Goal: Task Accomplishment & Management: Manage account settings

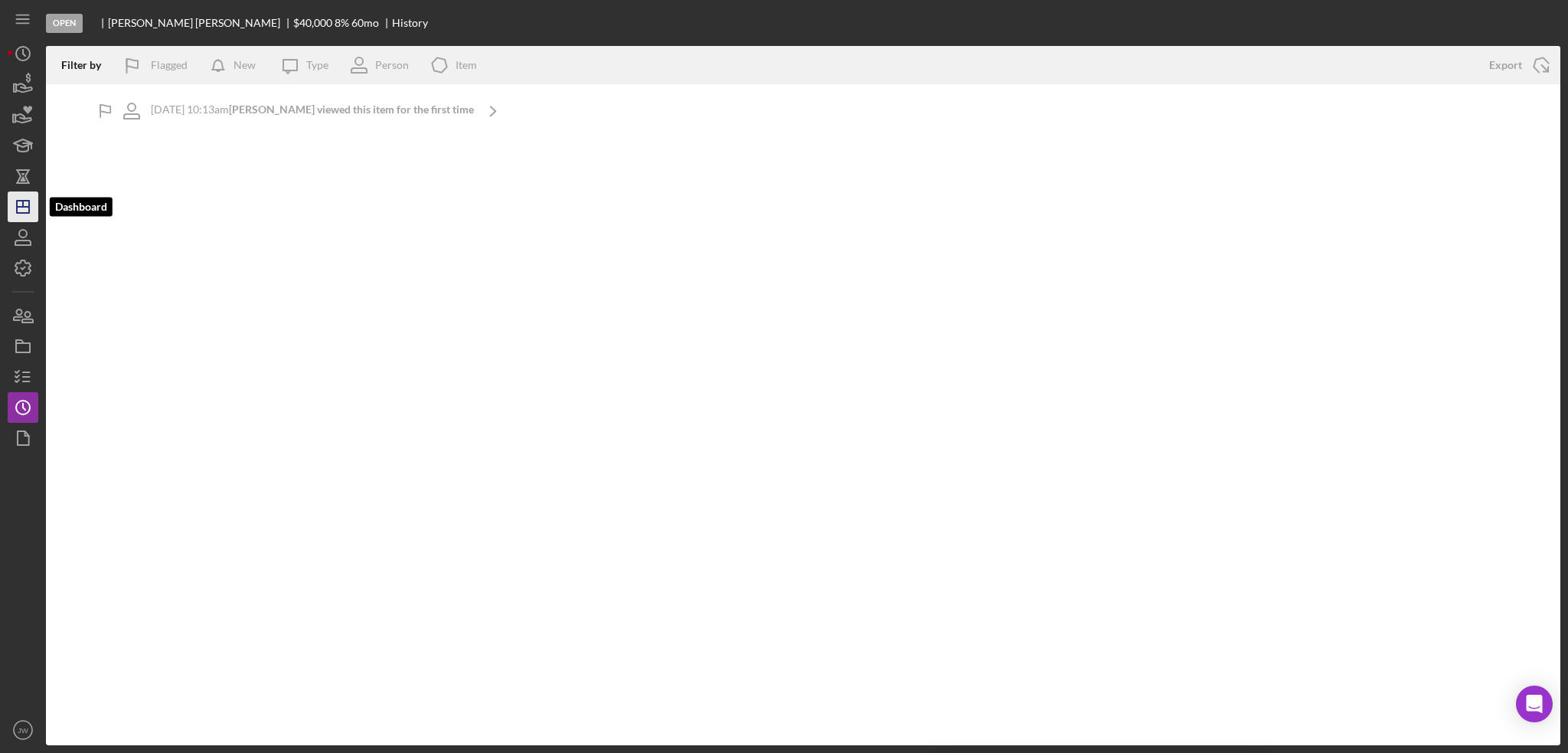
click at [16, 207] on line "button" at bounding box center [22, 207] width 12 height 0
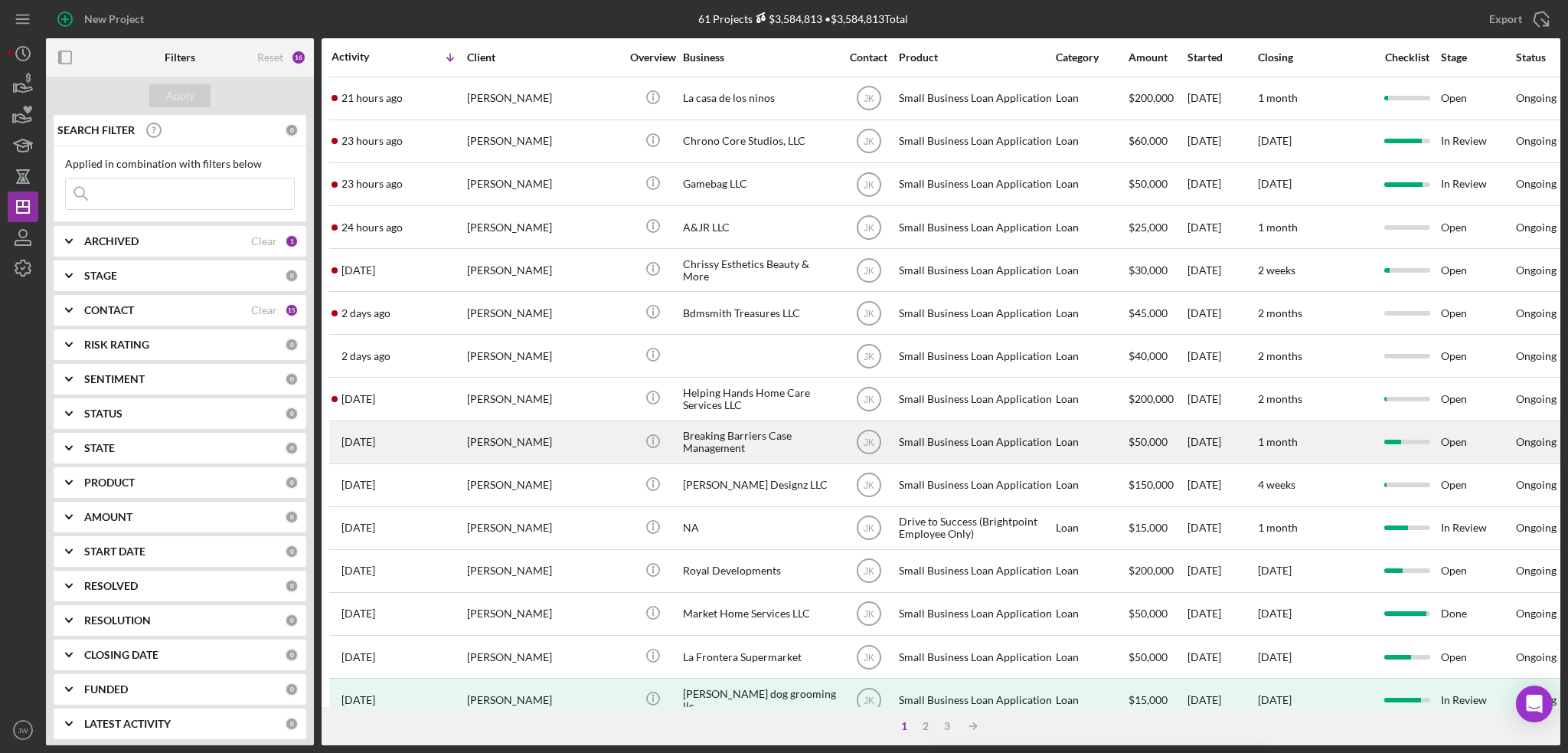
scroll to position [153, 0]
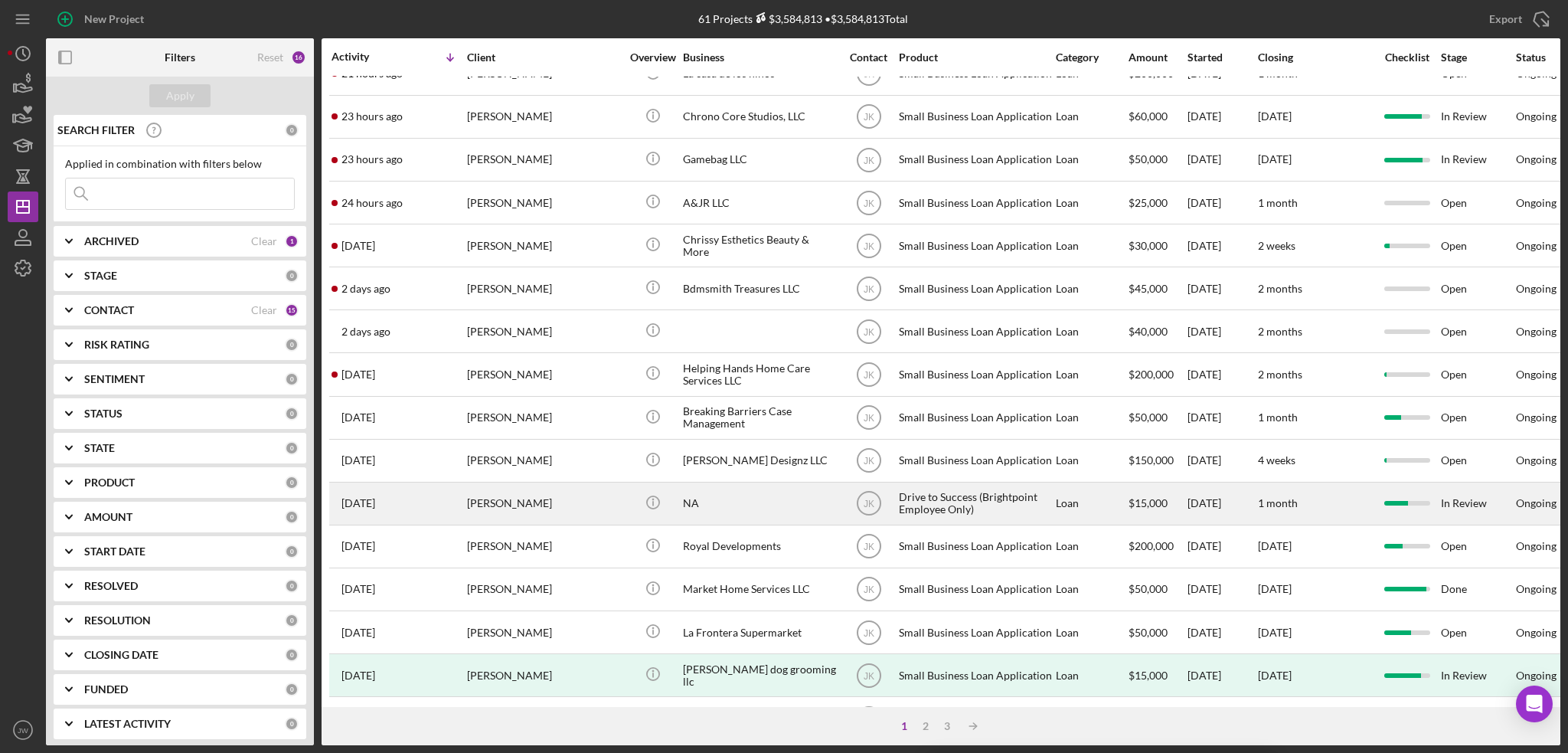
click at [754, 510] on div "NA" at bounding box center [759, 503] width 153 height 41
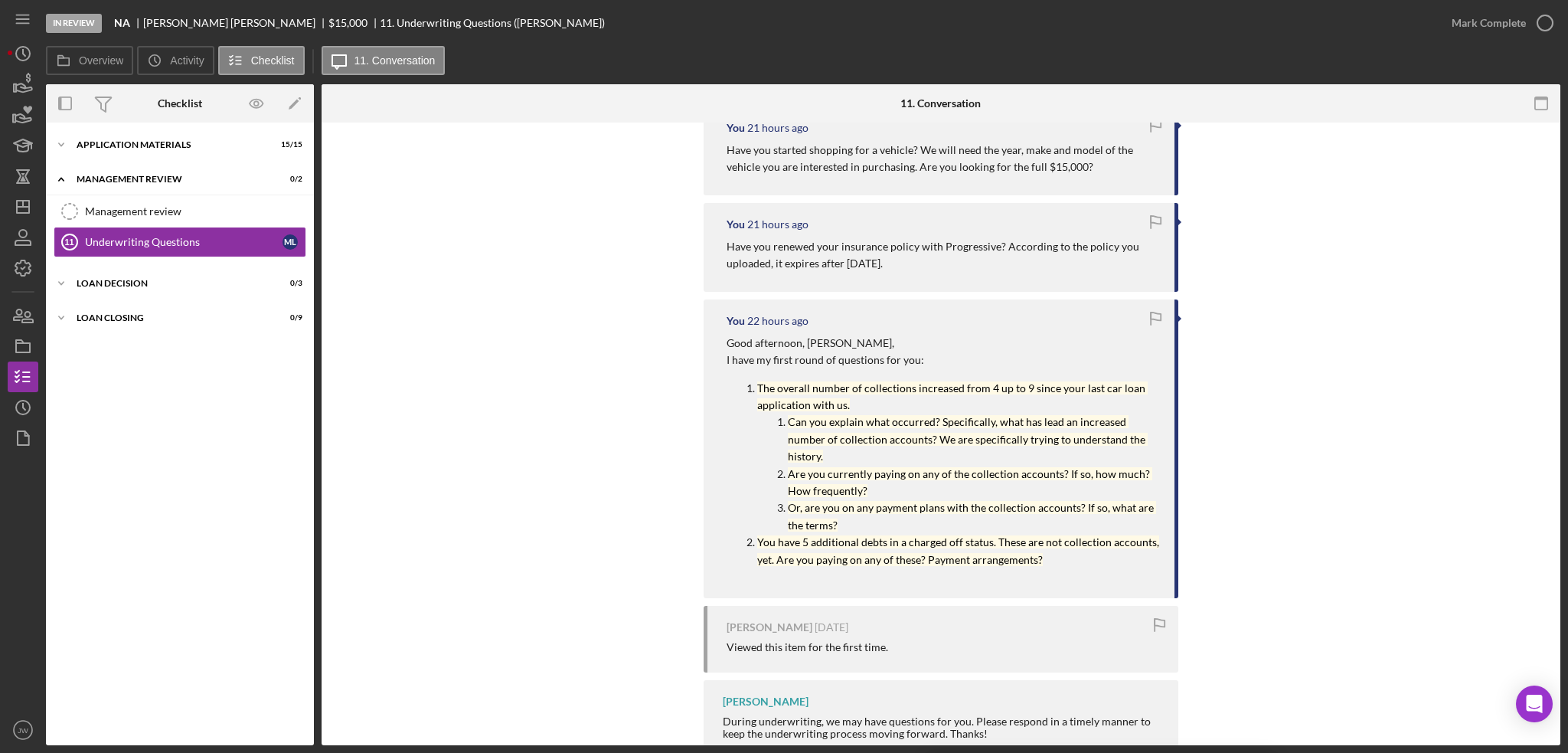
scroll to position [343, 0]
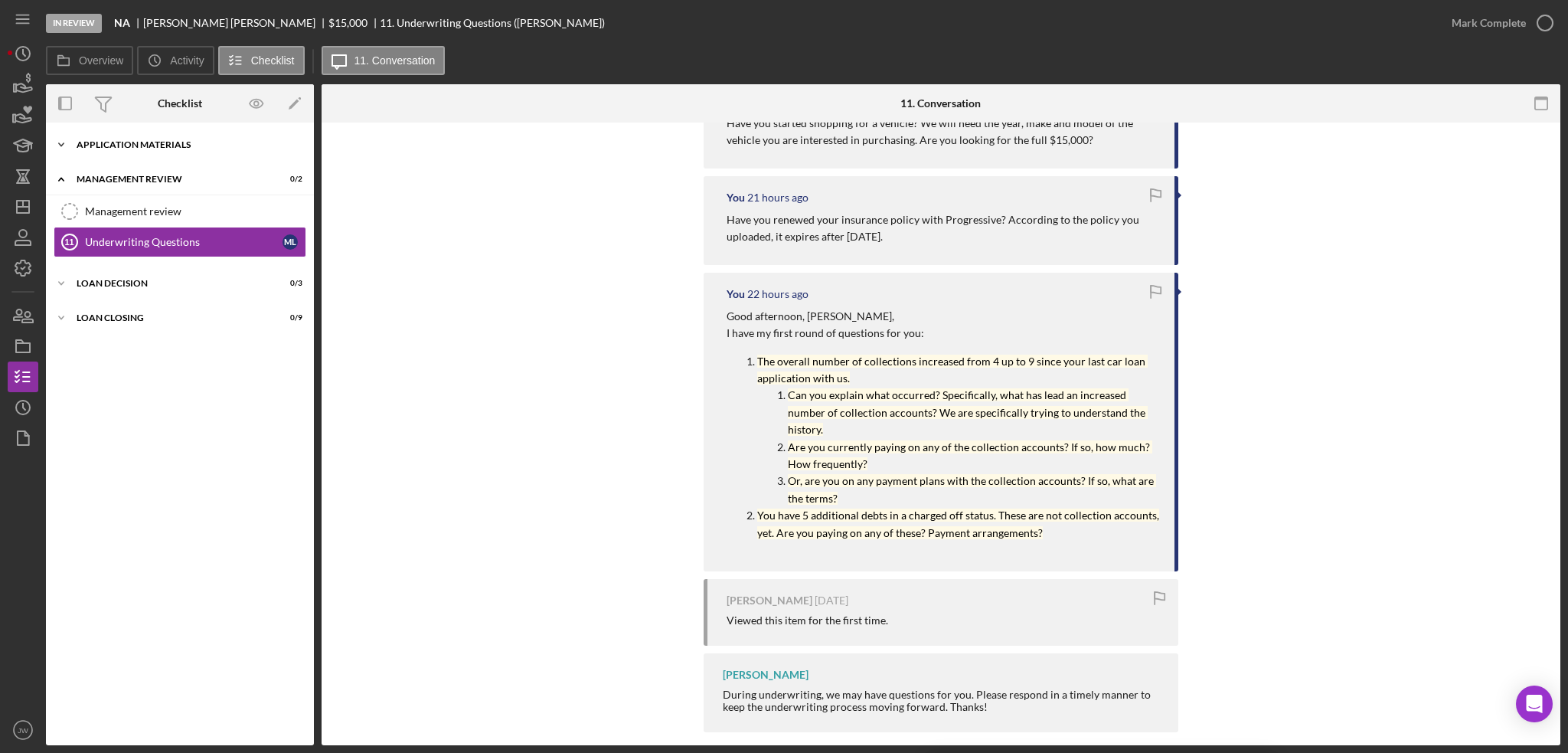
click at [186, 146] on div "Application Materials" at bounding box center [185, 145] width 218 height 9
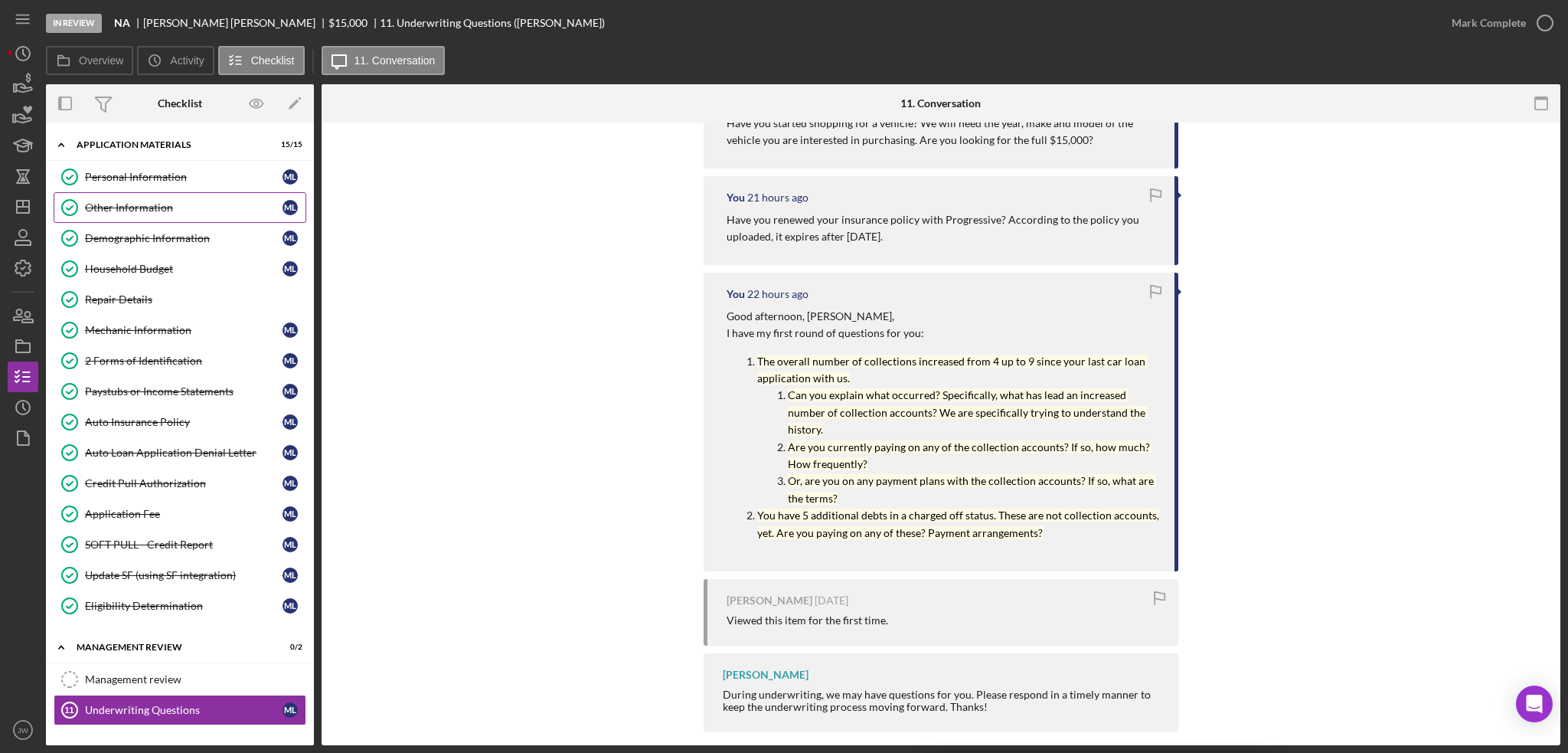
click at [178, 196] on link "Other Information Other Information M L" at bounding box center [180, 208] width 253 height 31
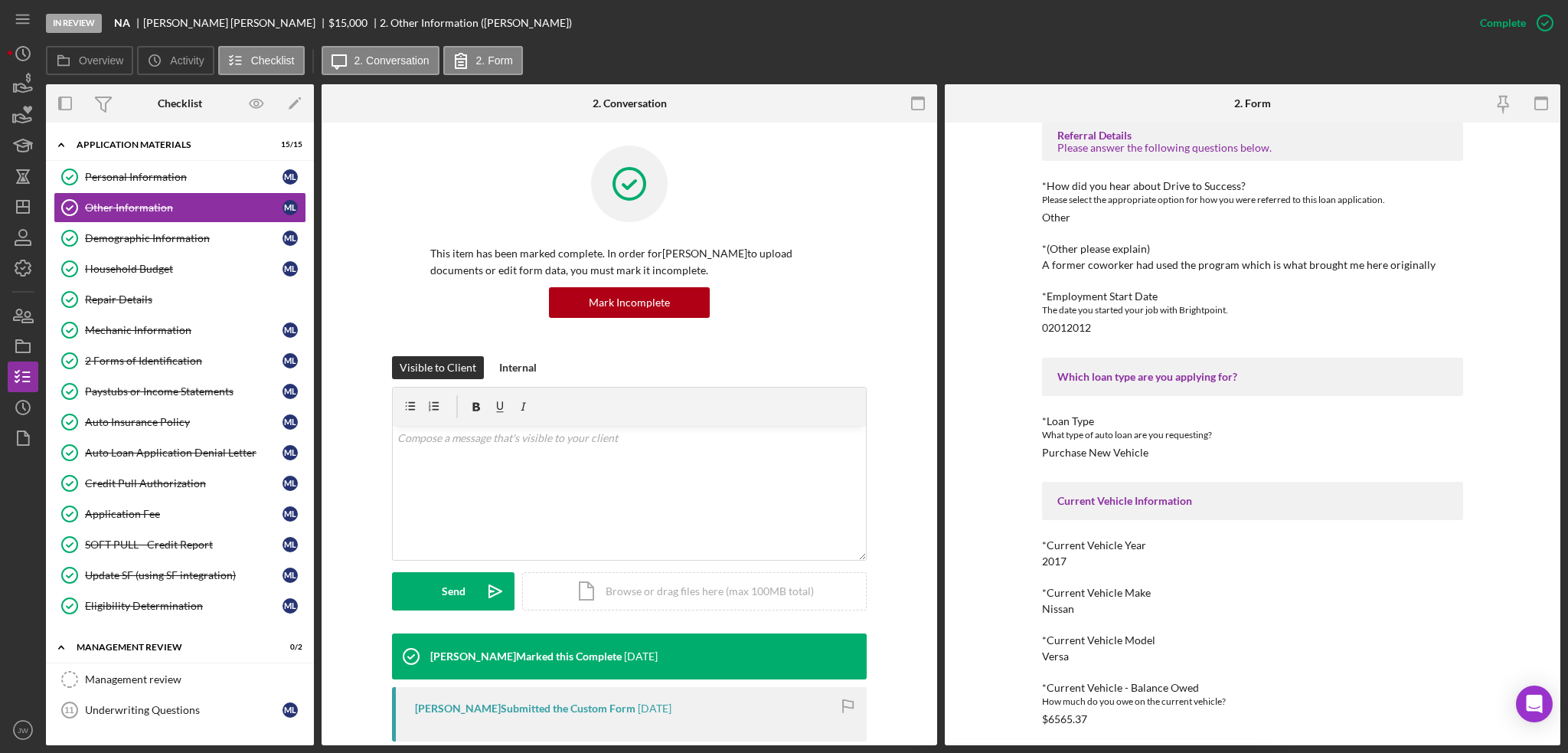
scroll to position [142, 0]
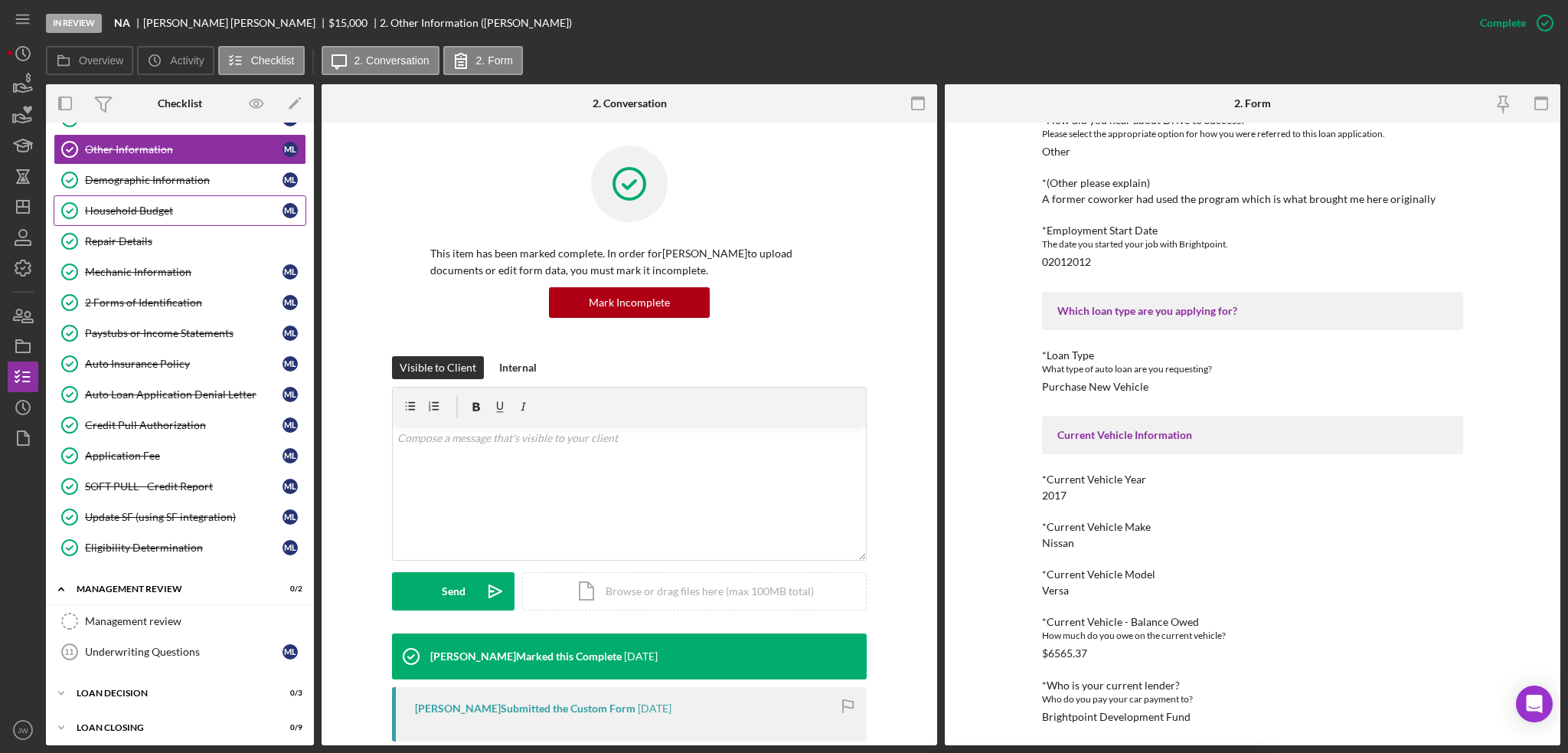
click at [150, 206] on div "Household Budget" at bounding box center [183, 210] width 198 height 12
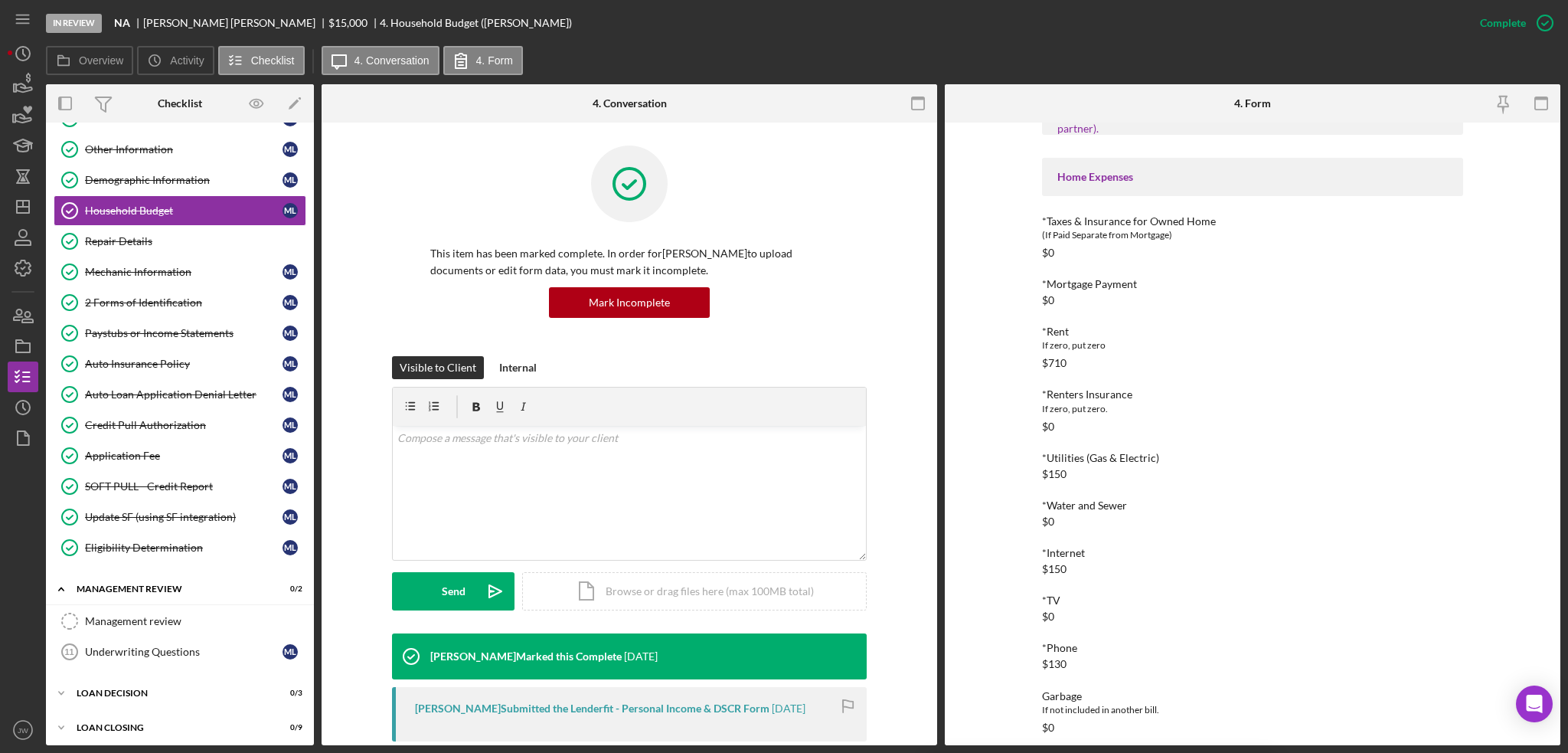
scroll to position [1072, 0]
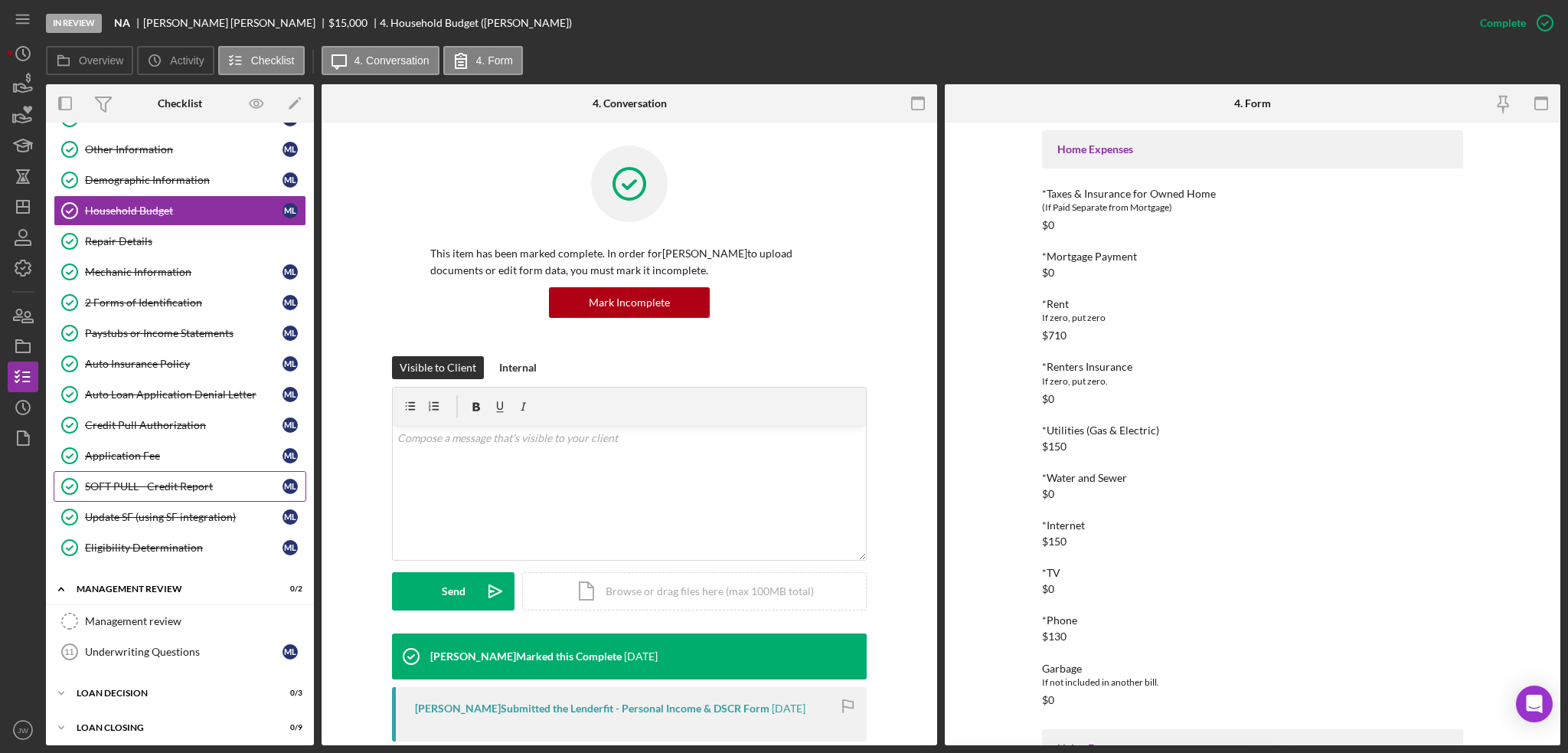
click at [166, 480] on div "SOFT PULL - Credit Report" at bounding box center [183, 486] width 198 height 12
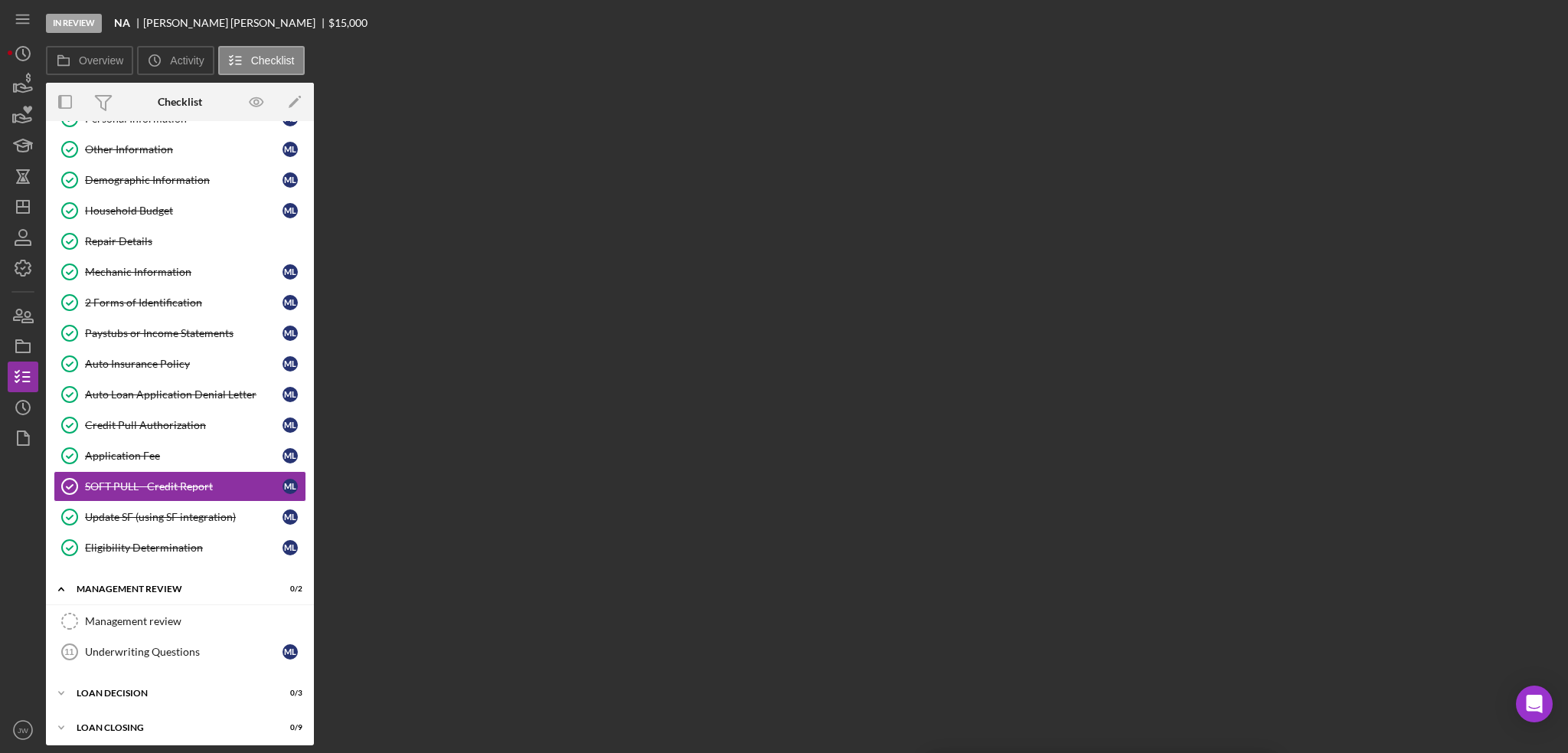
scroll to position [58, 0]
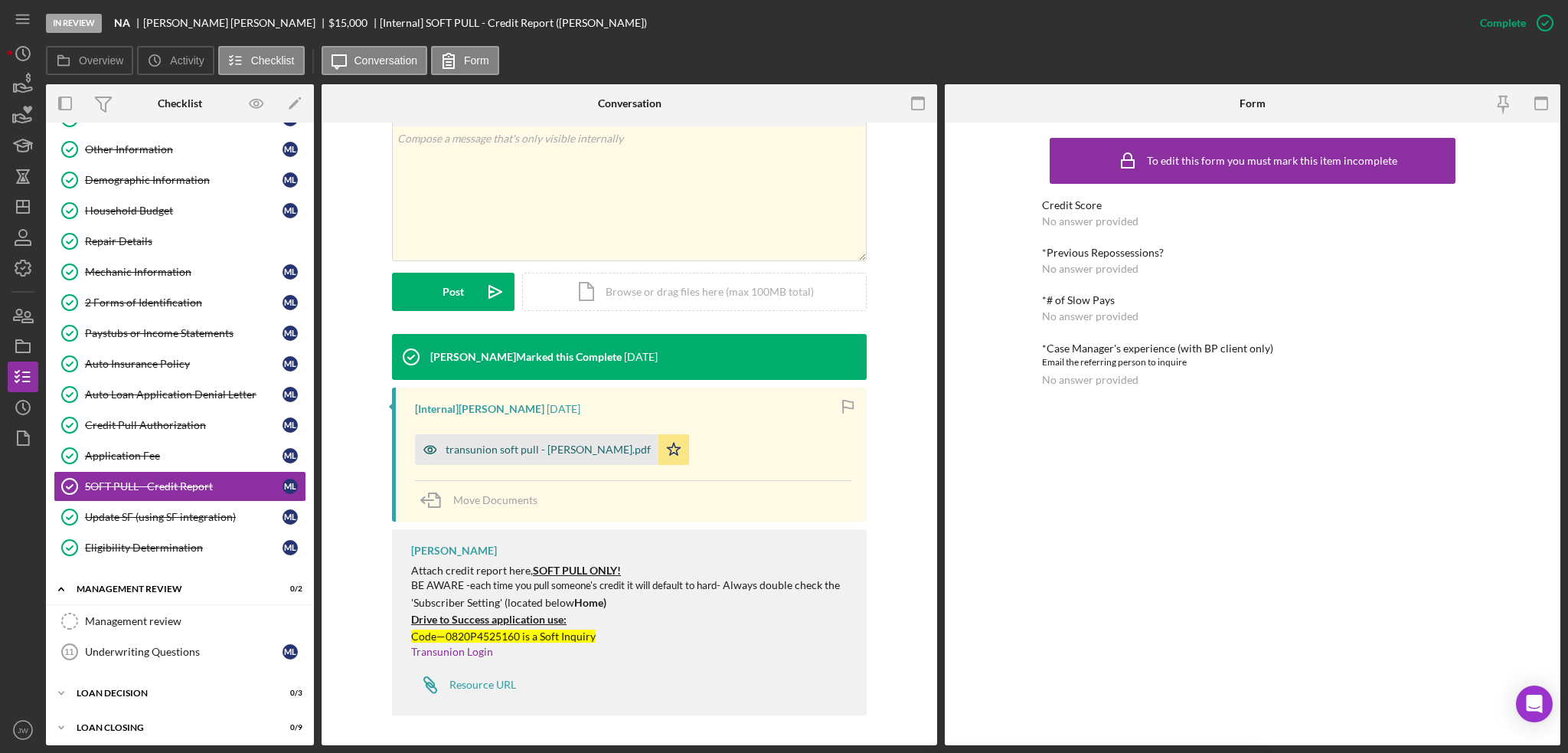
click at [419, 450] on icon "button" at bounding box center [430, 449] width 31 height 31
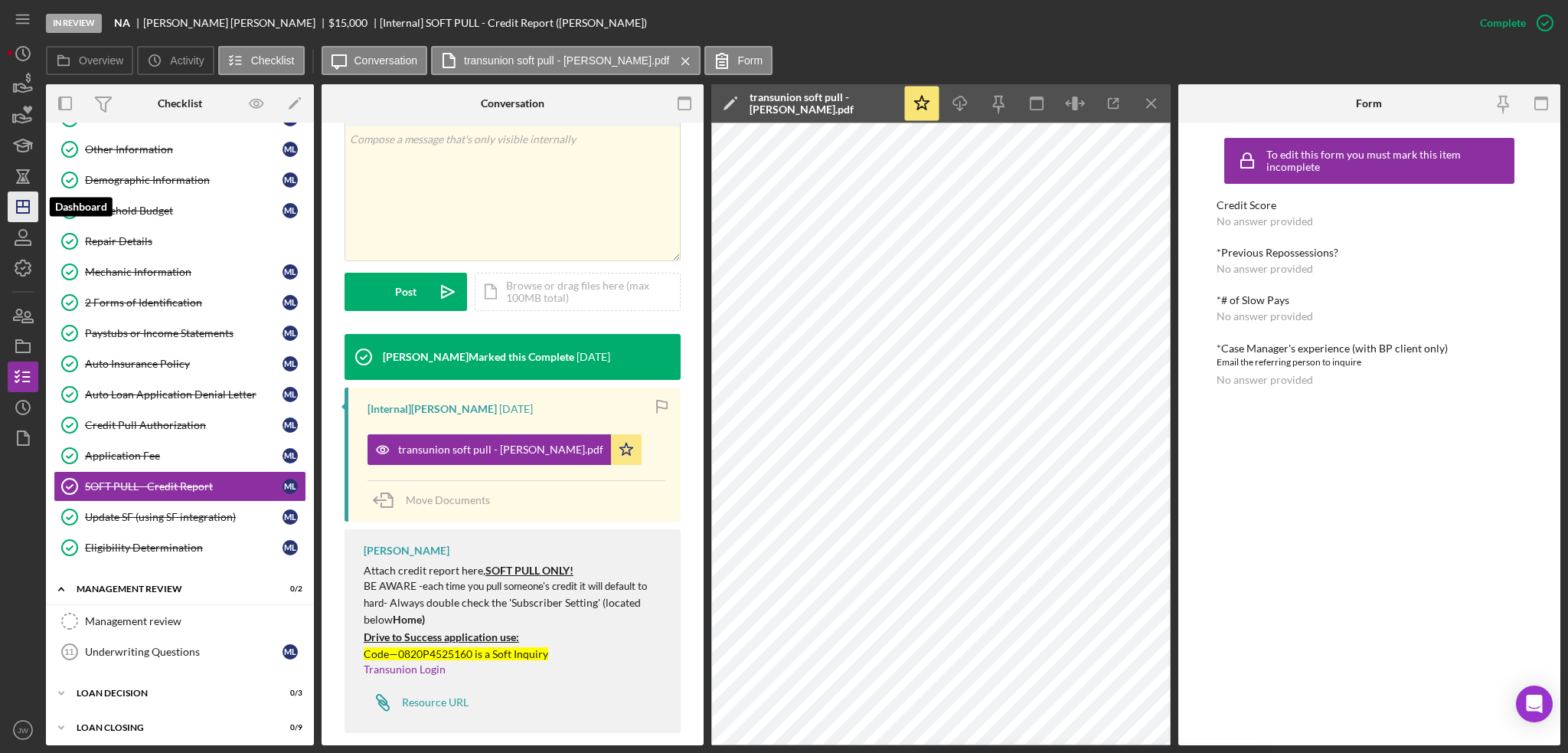
click at [27, 203] on icon "Icon/Dashboard" at bounding box center [23, 207] width 38 height 38
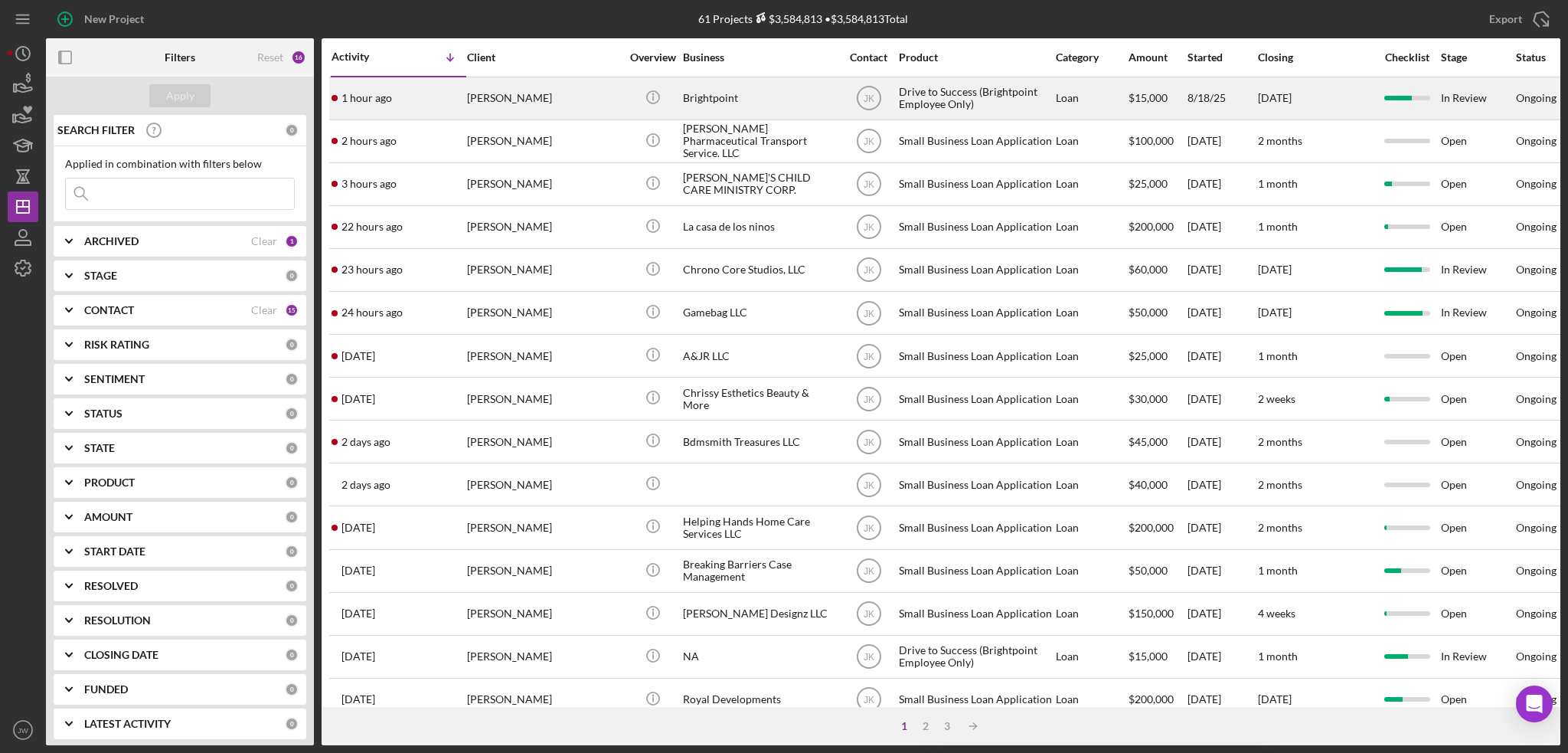
click at [696, 93] on div "Brightpoint" at bounding box center [759, 98] width 153 height 41
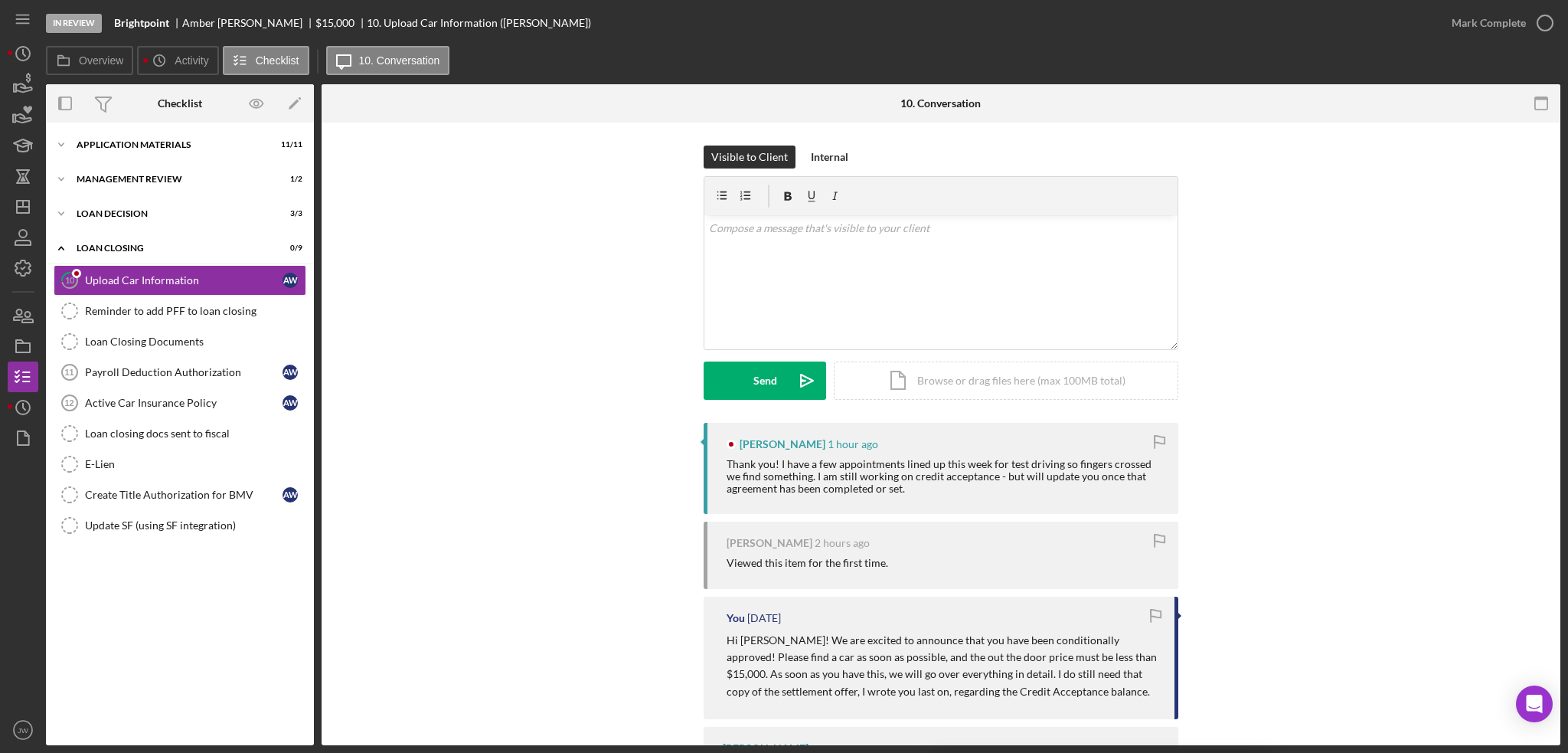
scroll to position [77, 0]
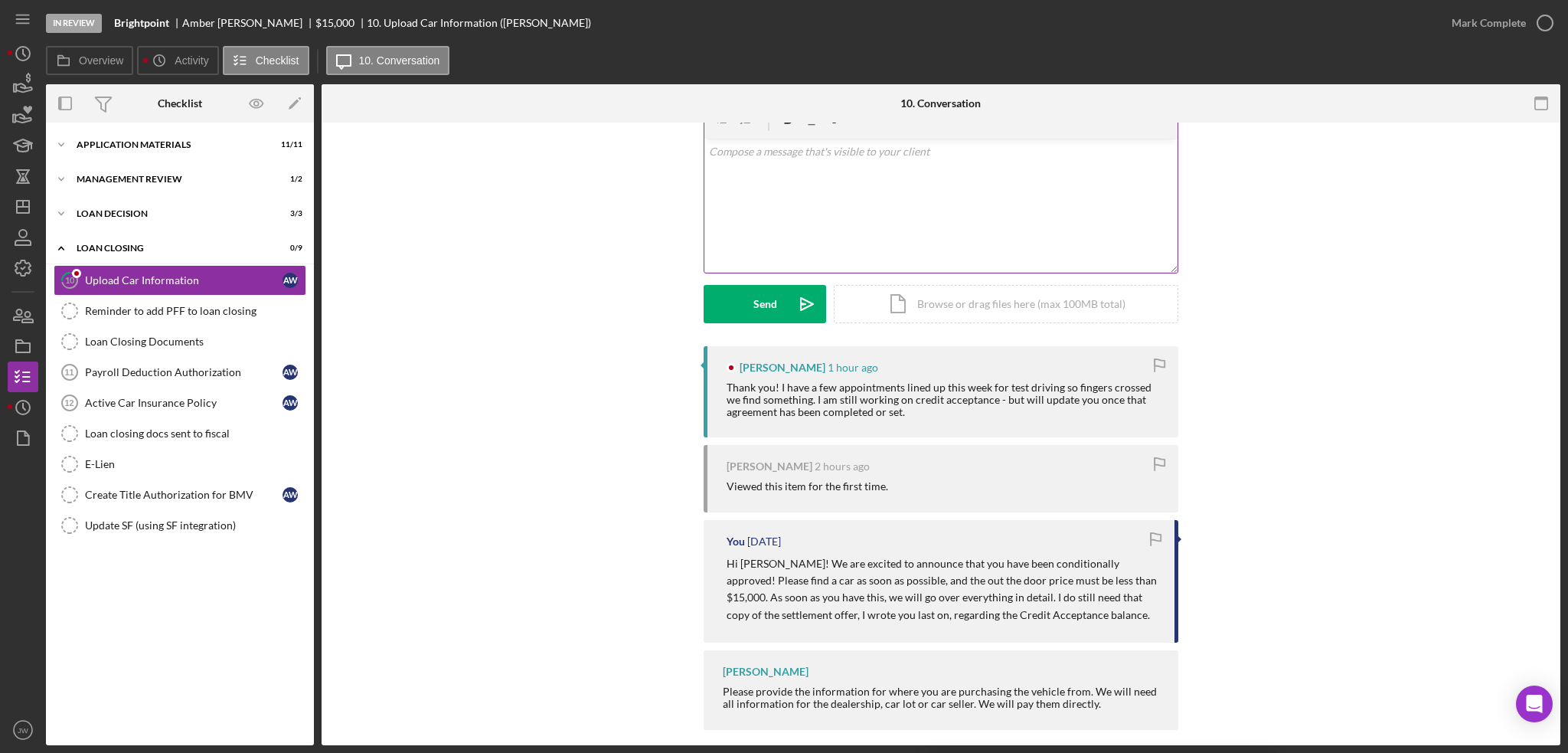
click at [834, 186] on div "v Color teal Color pink Remove color Add row above Add row below Add column bef…" at bounding box center [941, 205] width 473 height 134
click at [732, 310] on button "Send Icon/icon-invite-send" at bounding box center [765, 304] width 122 height 38
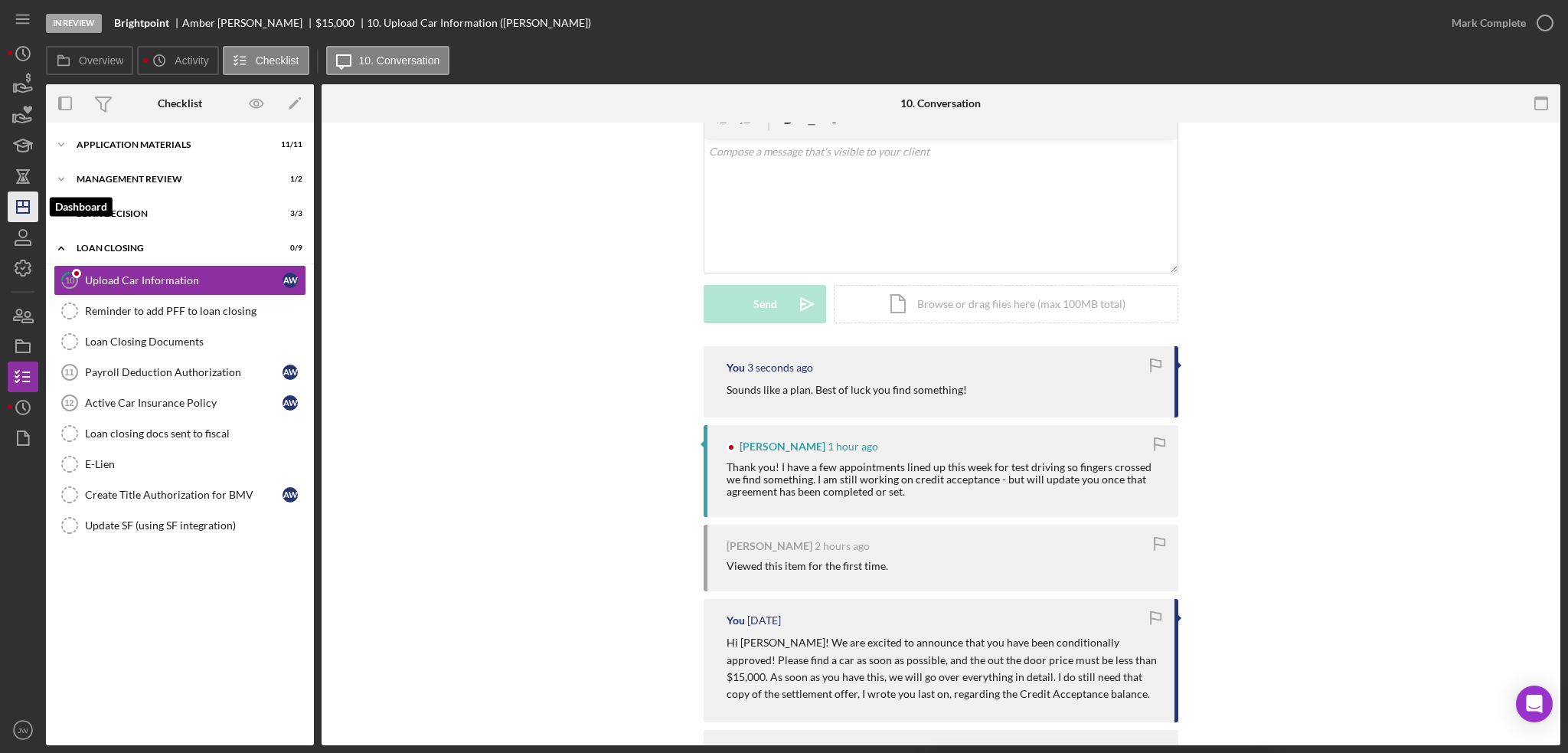
click at [23, 203] on line "button" at bounding box center [23, 203] width 0 height 6
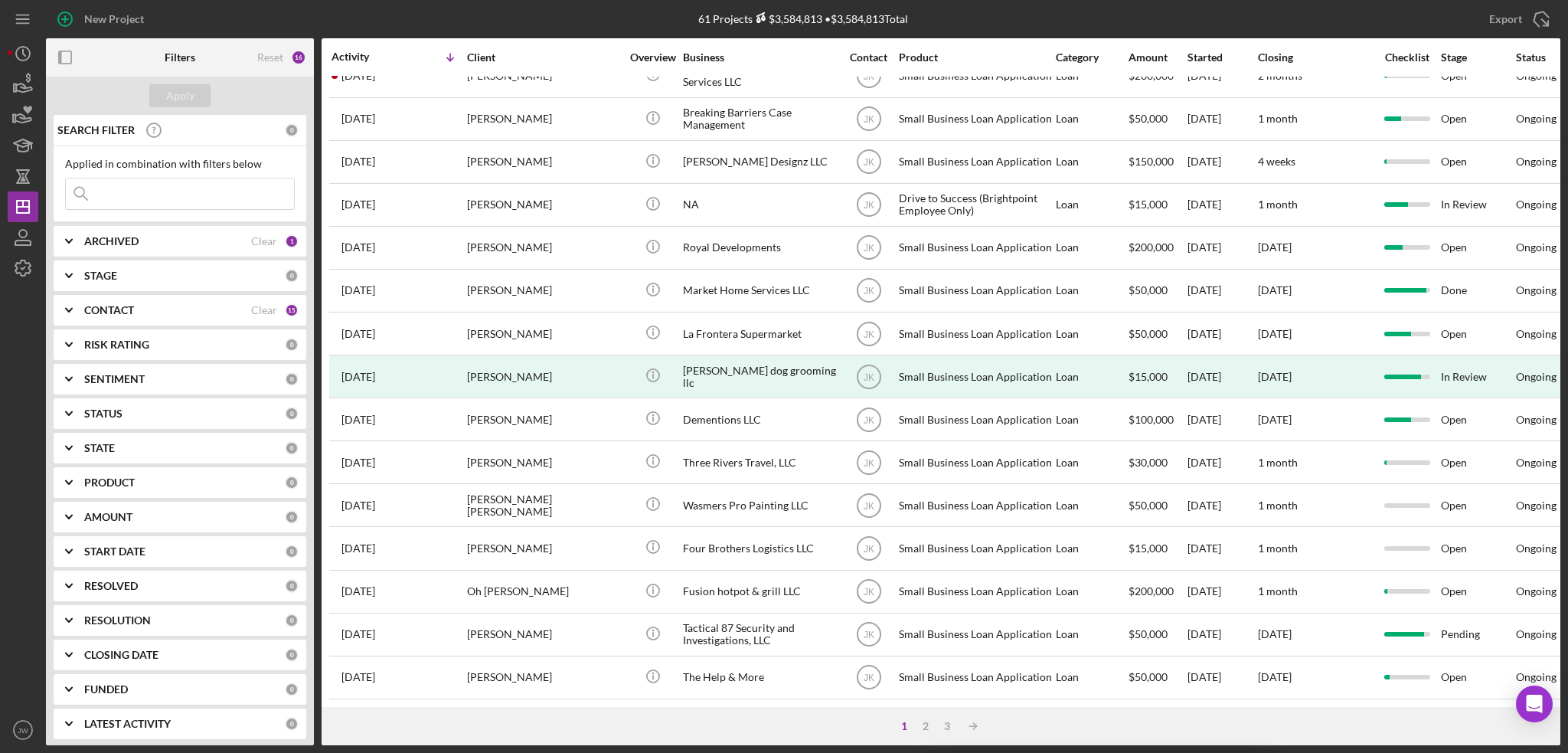
scroll to position [462, 0]
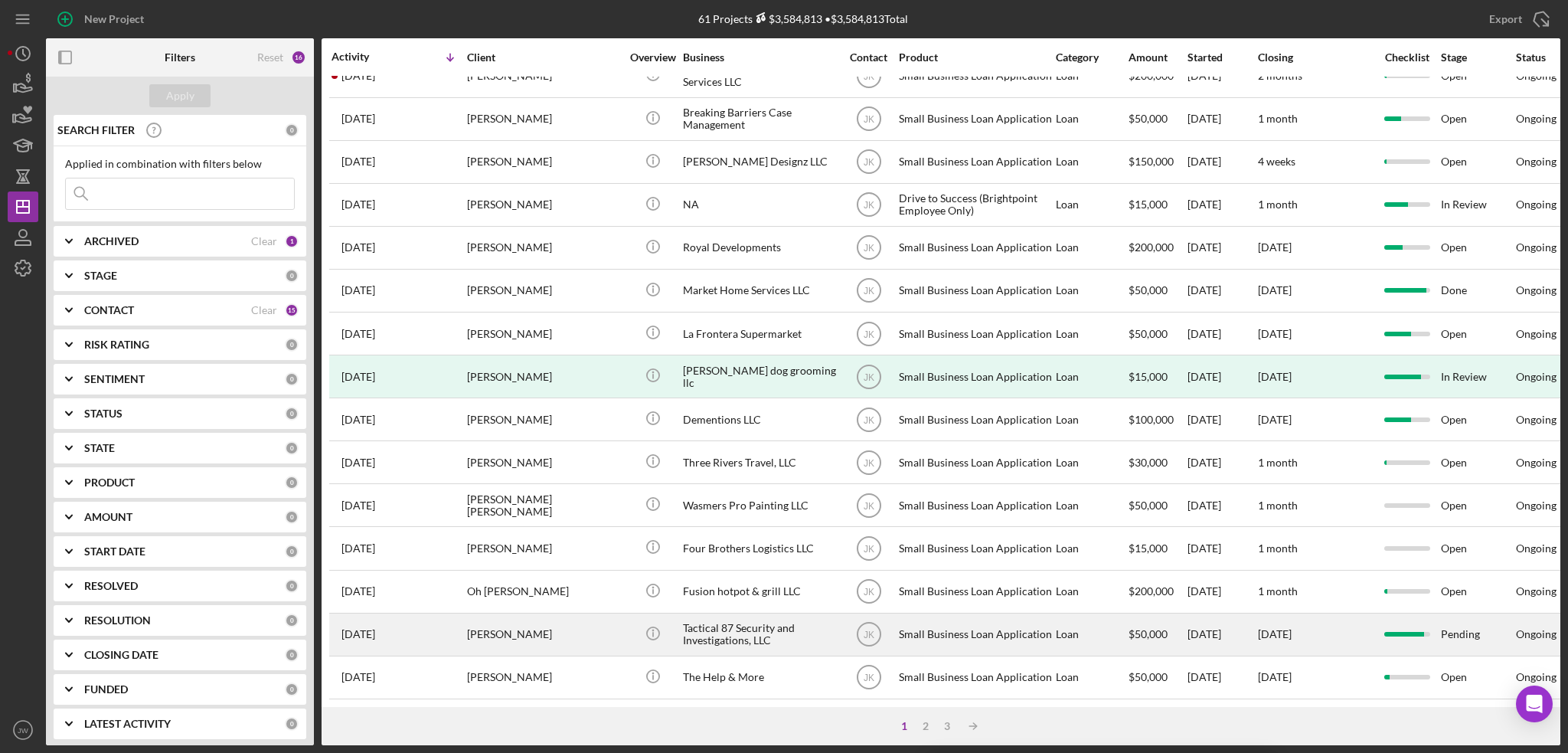
click at [769, 620] on div "Tactical 87 Security and Investigations, LLC" at bounding box center [759, 634] width 153 height 41
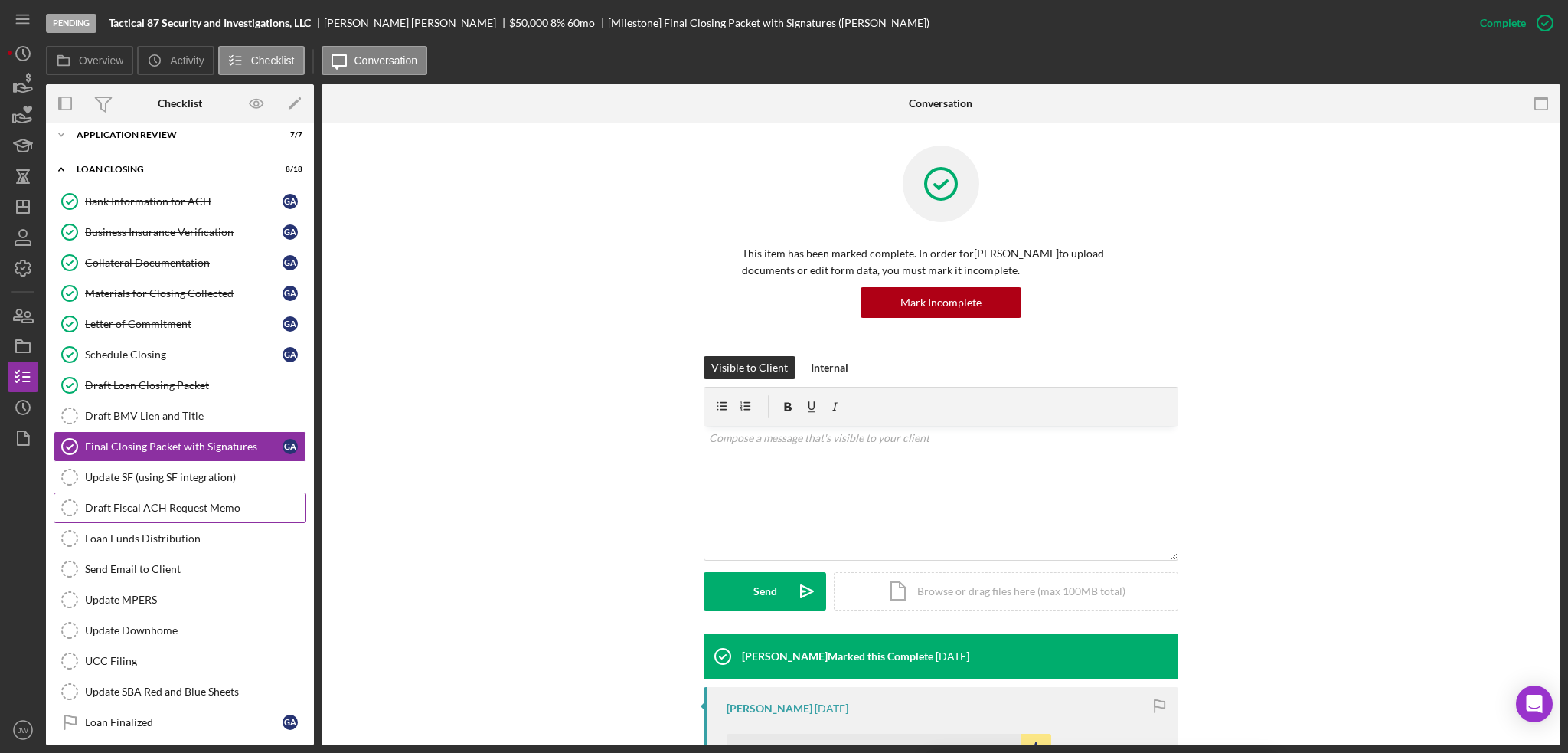
scroll to position [115, 0]
click at [846, 480] on div "v Color teal Color pink Remove color Add row above Add row below Add column bef…" at bounding box center [941, 492] width 473 height 134
click at [124, 716] on div "Loan Finalized" at bounding box center [183, 720] width 198 height 12
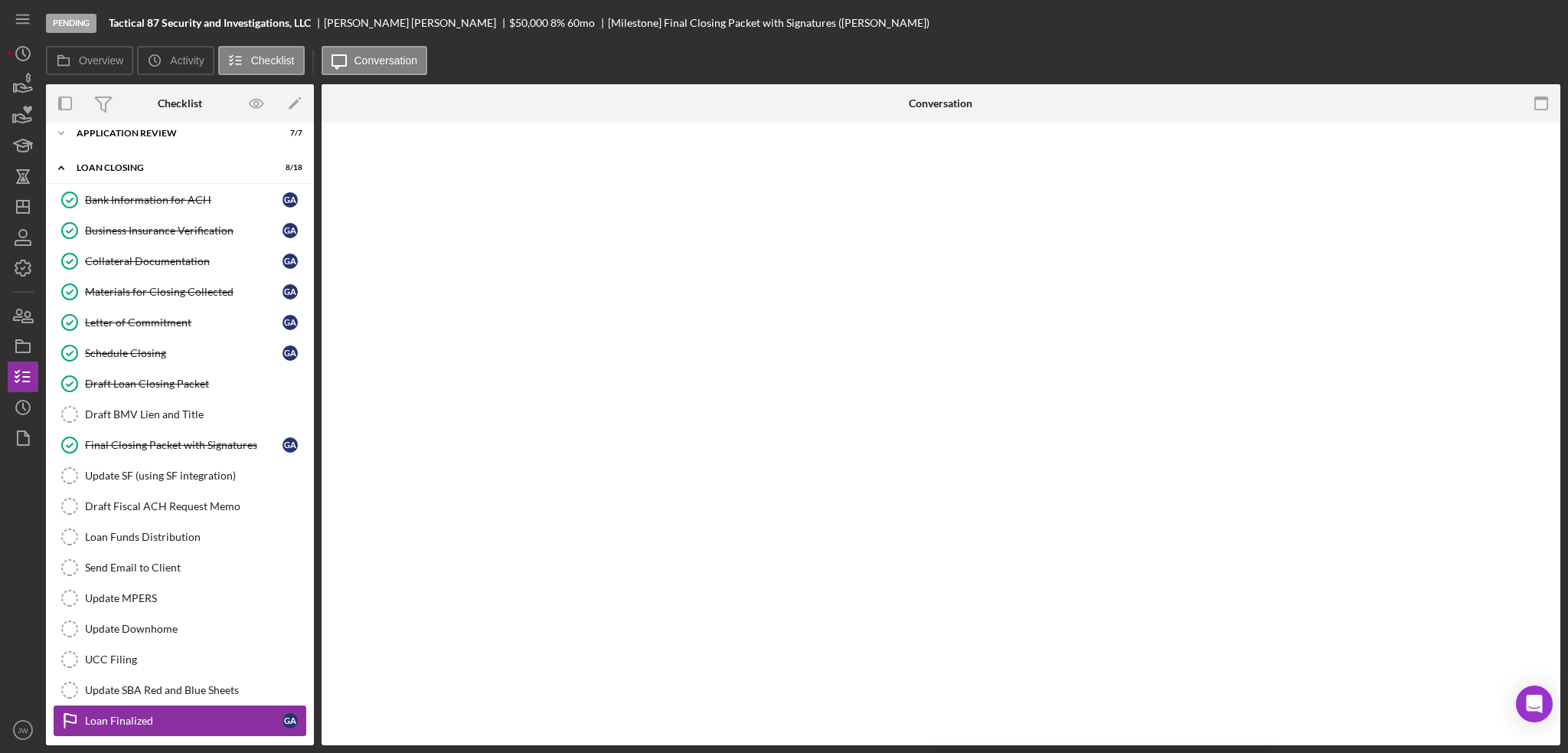
scroll to position [115, 0]
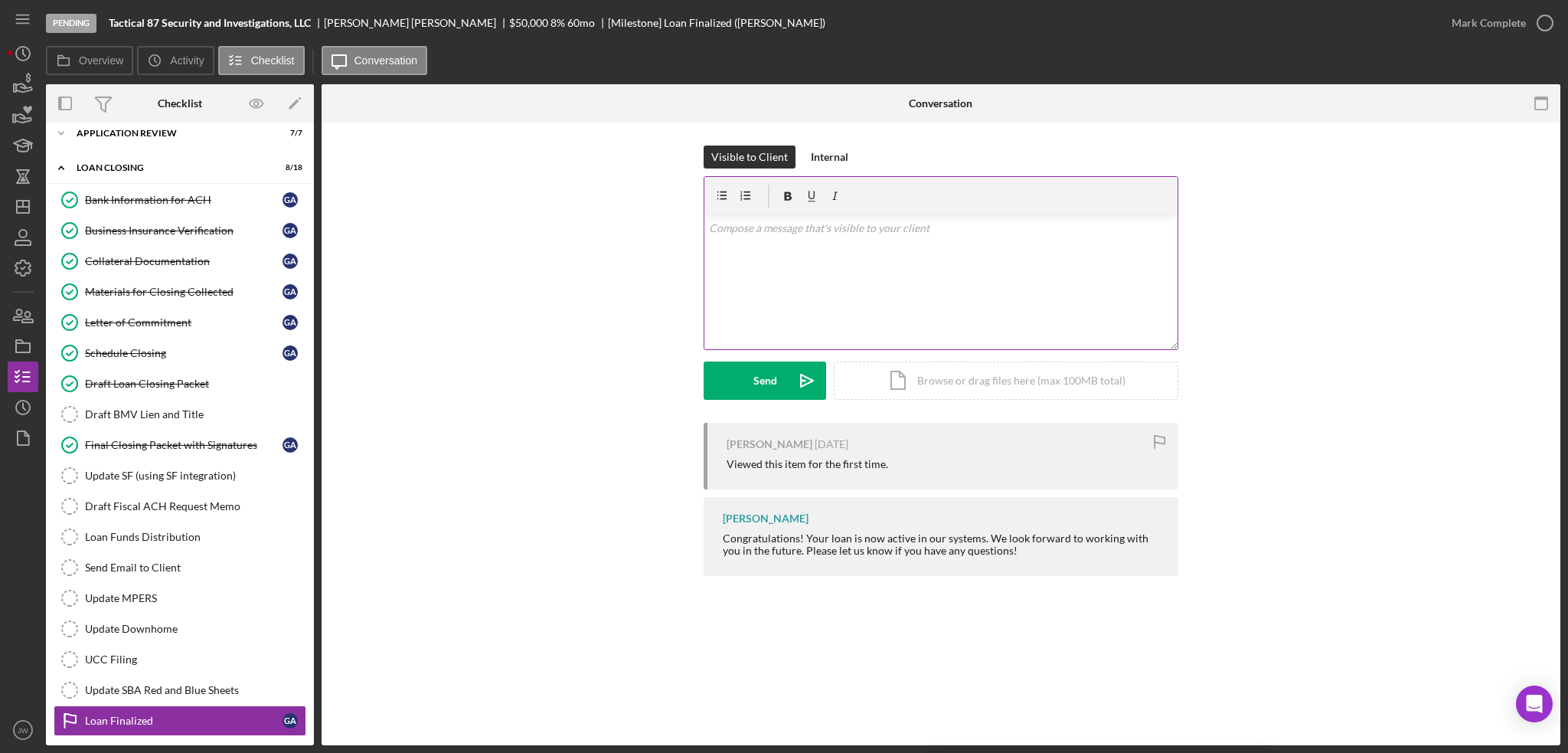
click at [801, 256] on div "v Color teal Color pink Remove color Add row above Add row below Add column bef…" at bounding box center [941, 282] width 473 height 134
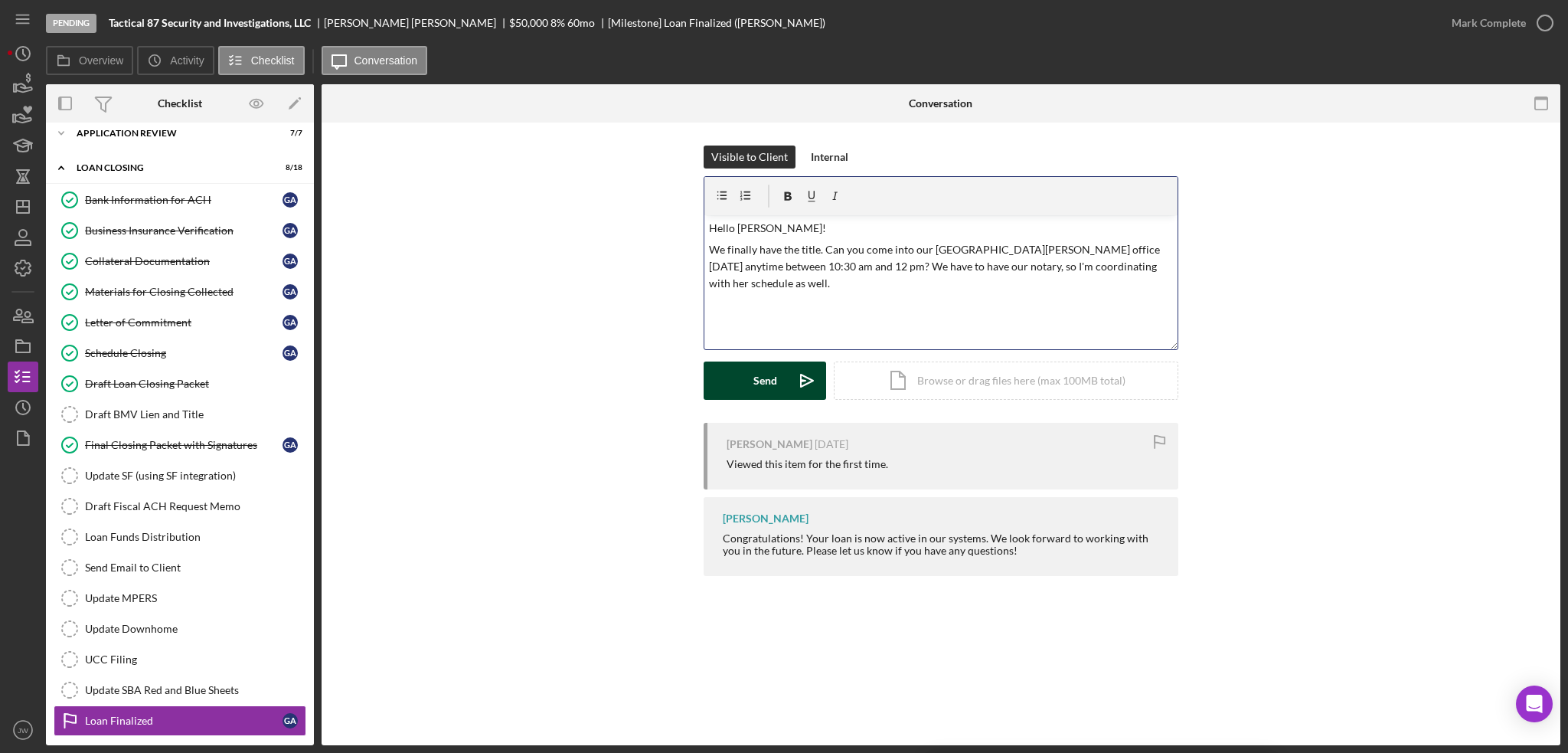
click at [789, 380] on icon "Icon/icon-invite-send" at bounding box center [807, 380] width 38 height 38
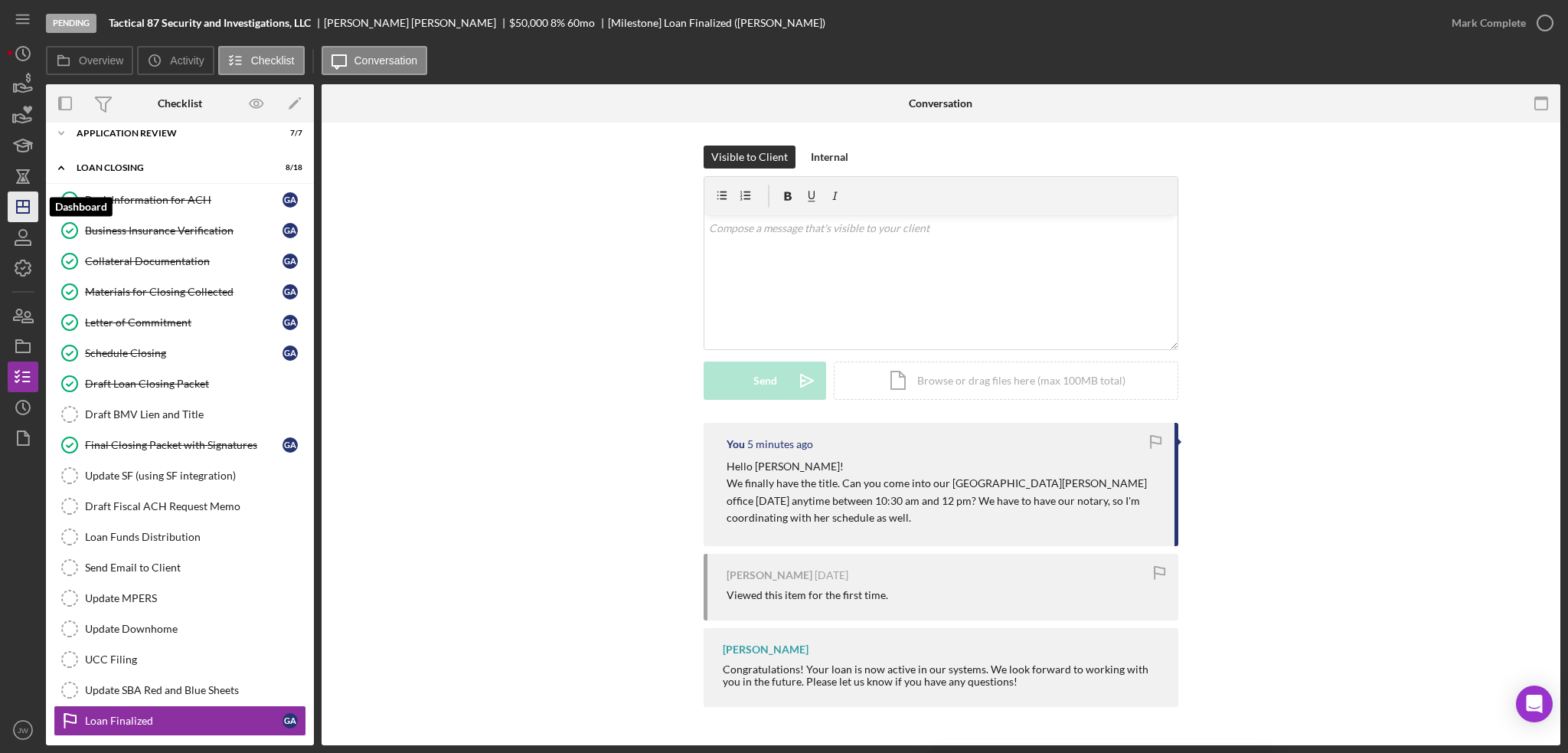
click at [26, 203] on icon "Icon/Dashboard" at bounding box center [23, 207] width 38 height 38
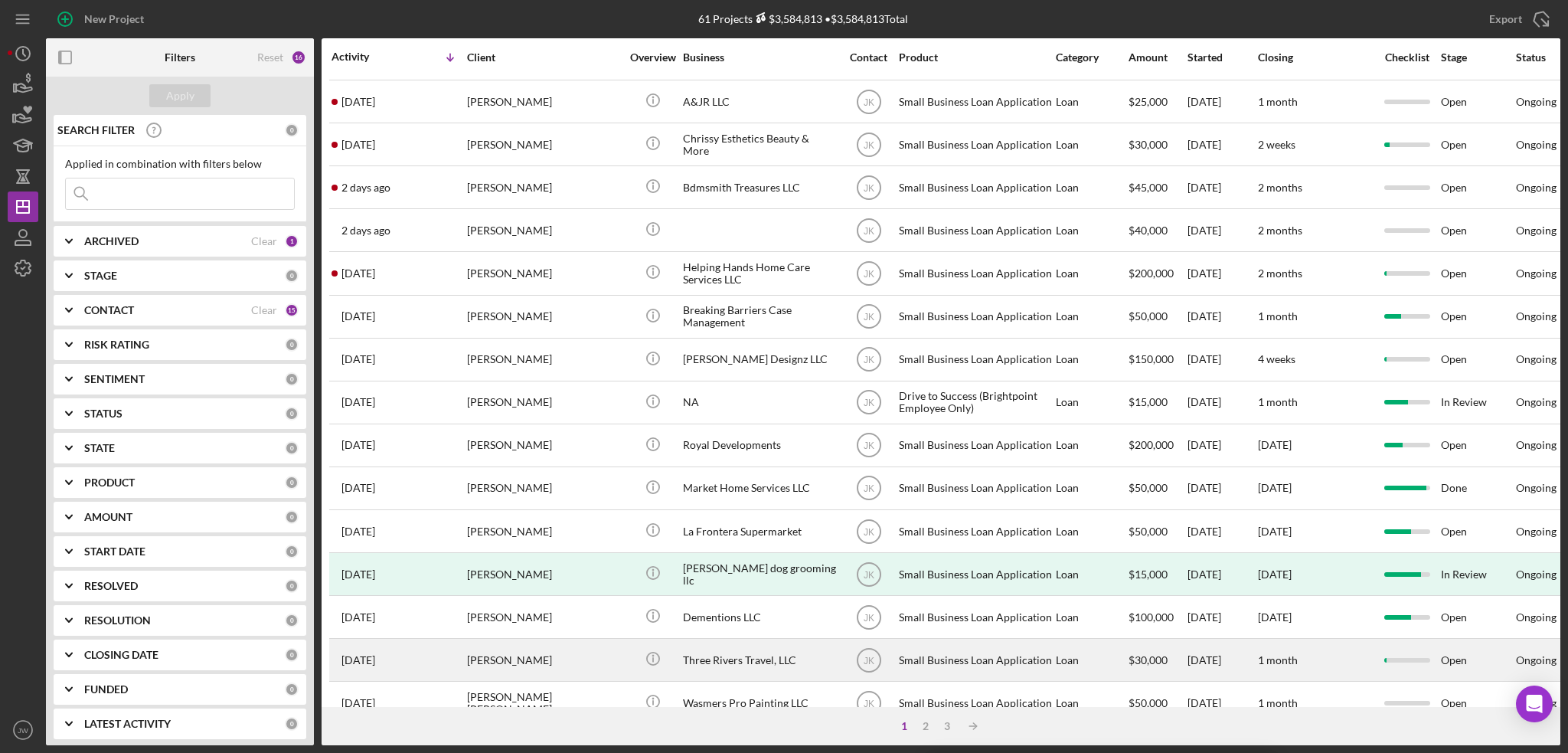
scroll to position [462, 0]
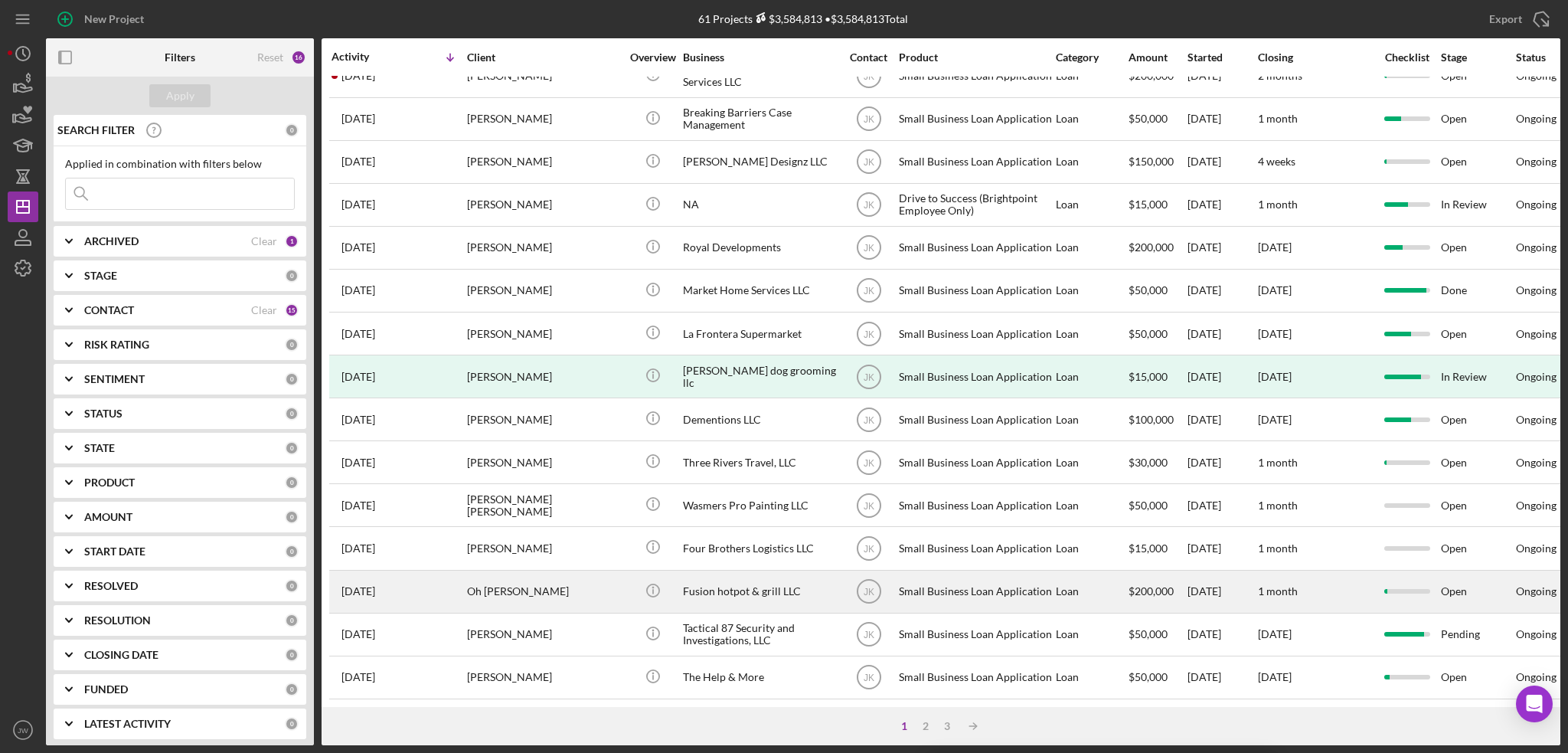
click at [744, 572] on div "Fusion hotpot & grill LLC" at bounding box center [759, 592] width 153 height 41
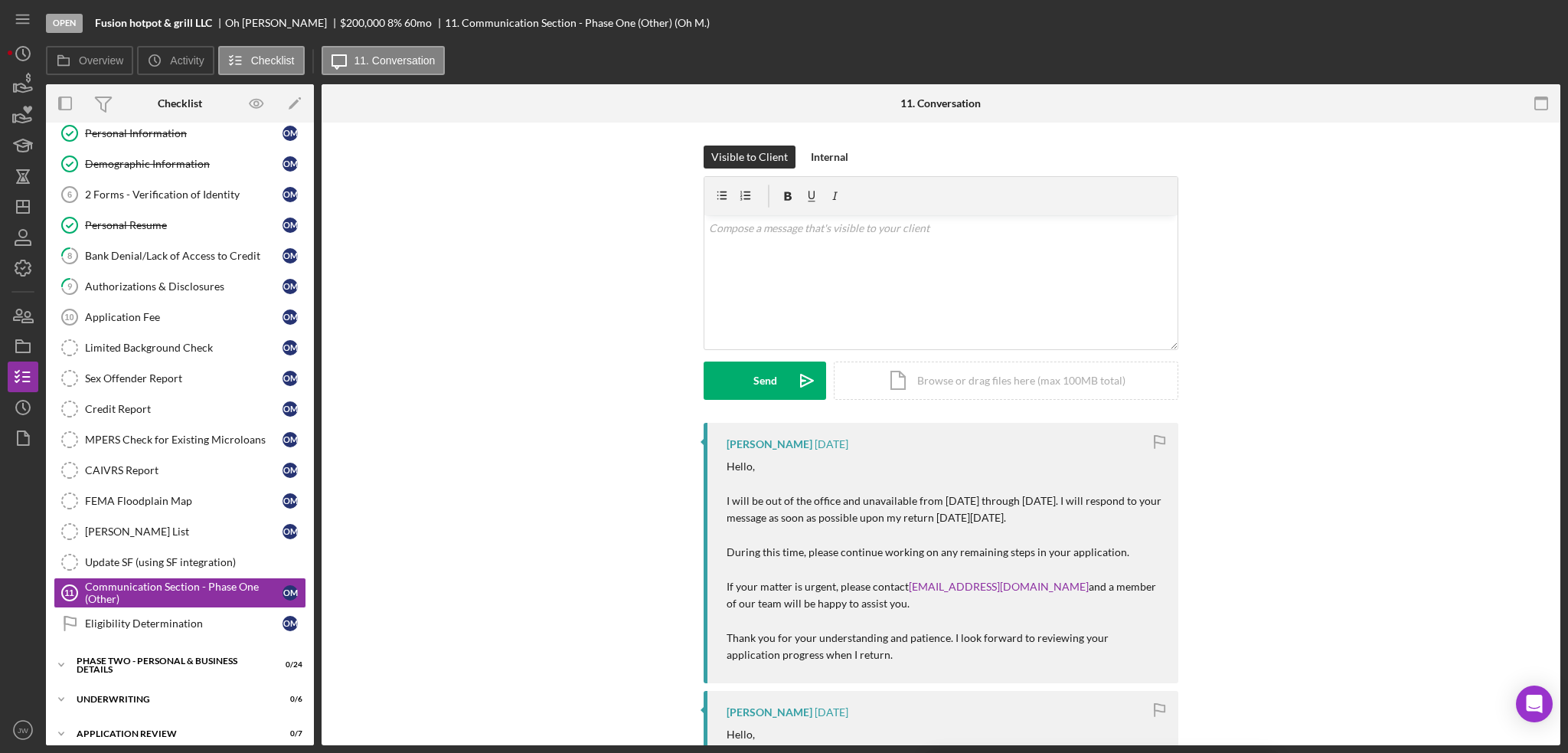
scroll to position [175, 0]
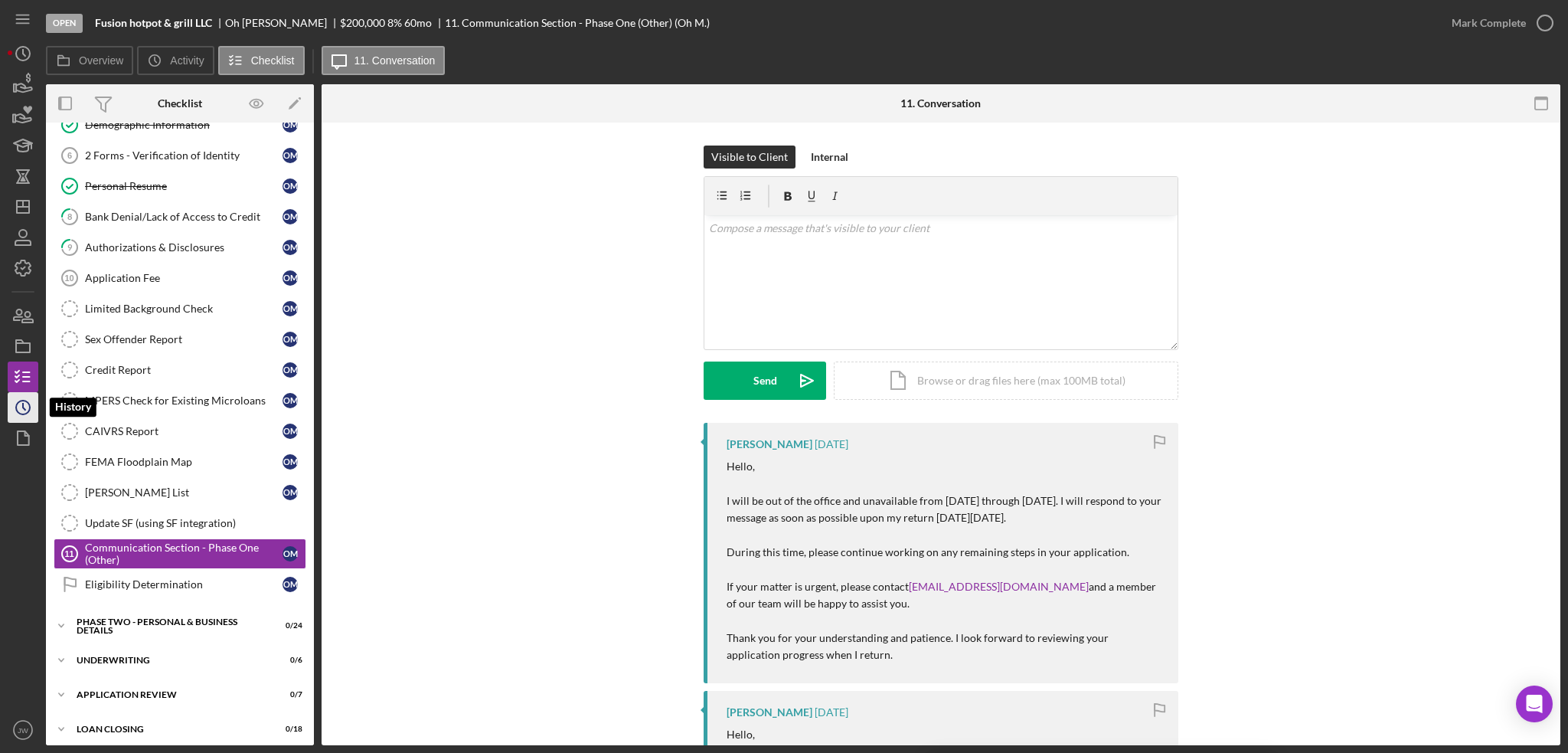
click at [18, 405] on icon "Icon/History" at bounding box center [23, 407] width 38 height 38
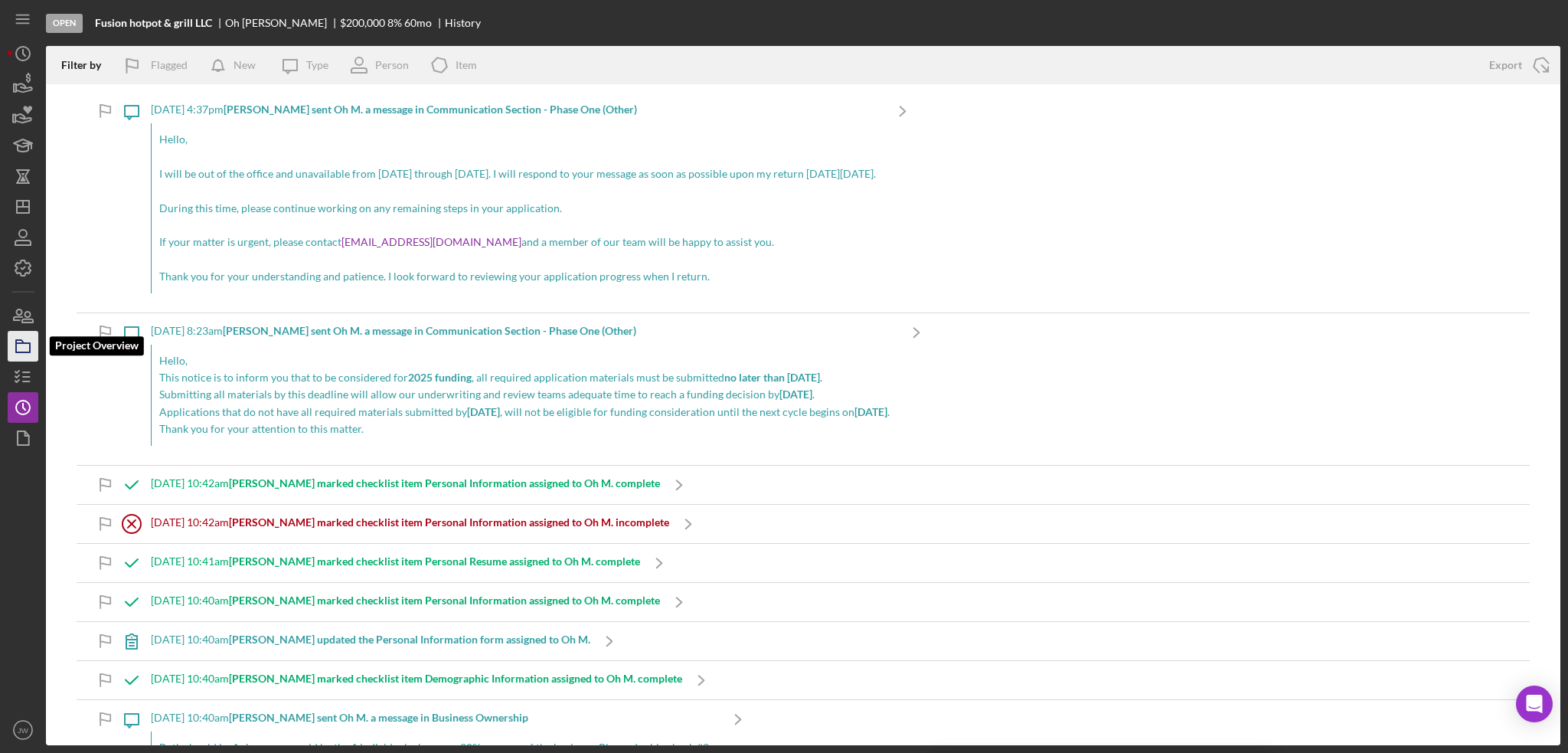
click at [16, 347] on rect "button" at bounding box center [23, 347] width 14 height 9
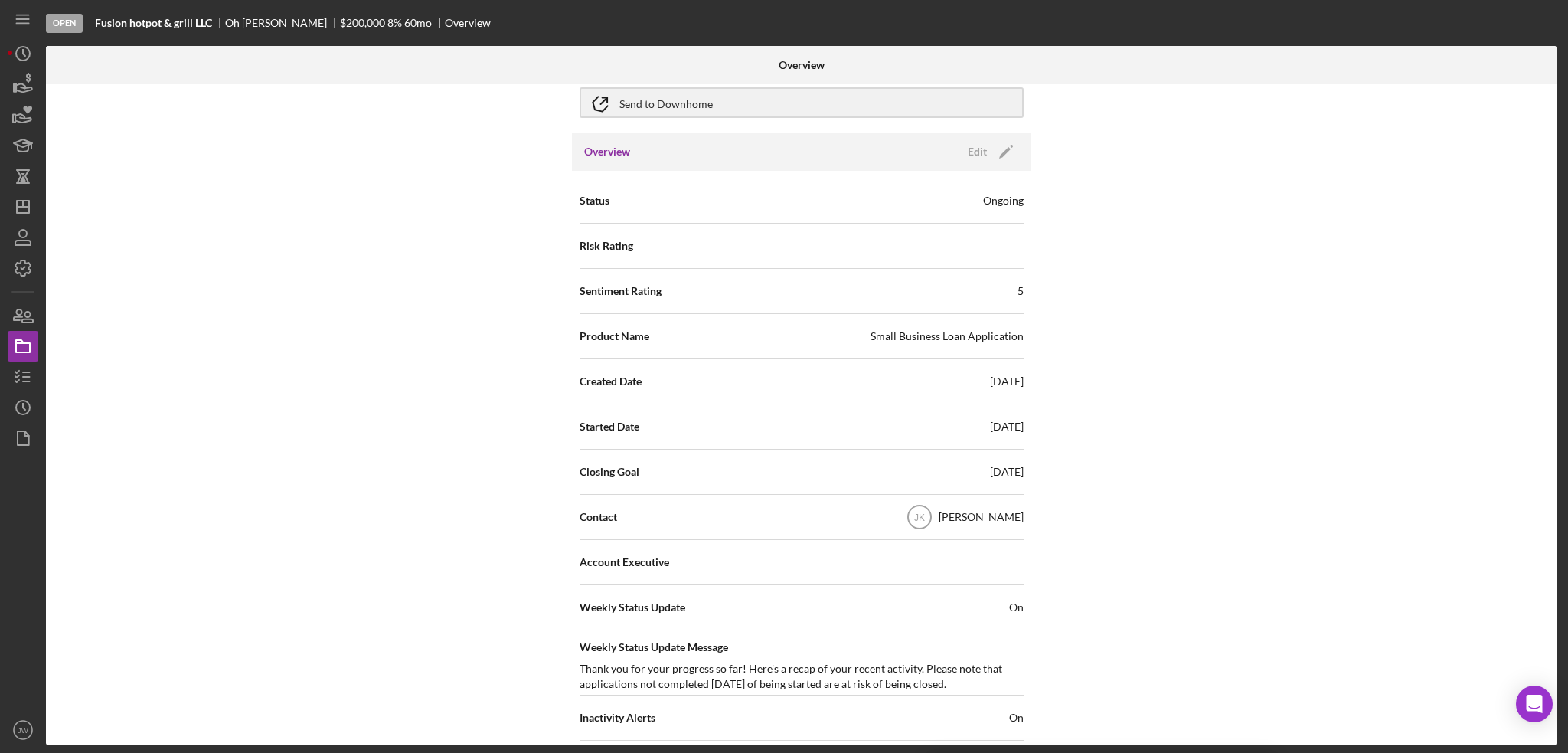
scroll to position [153, 0]
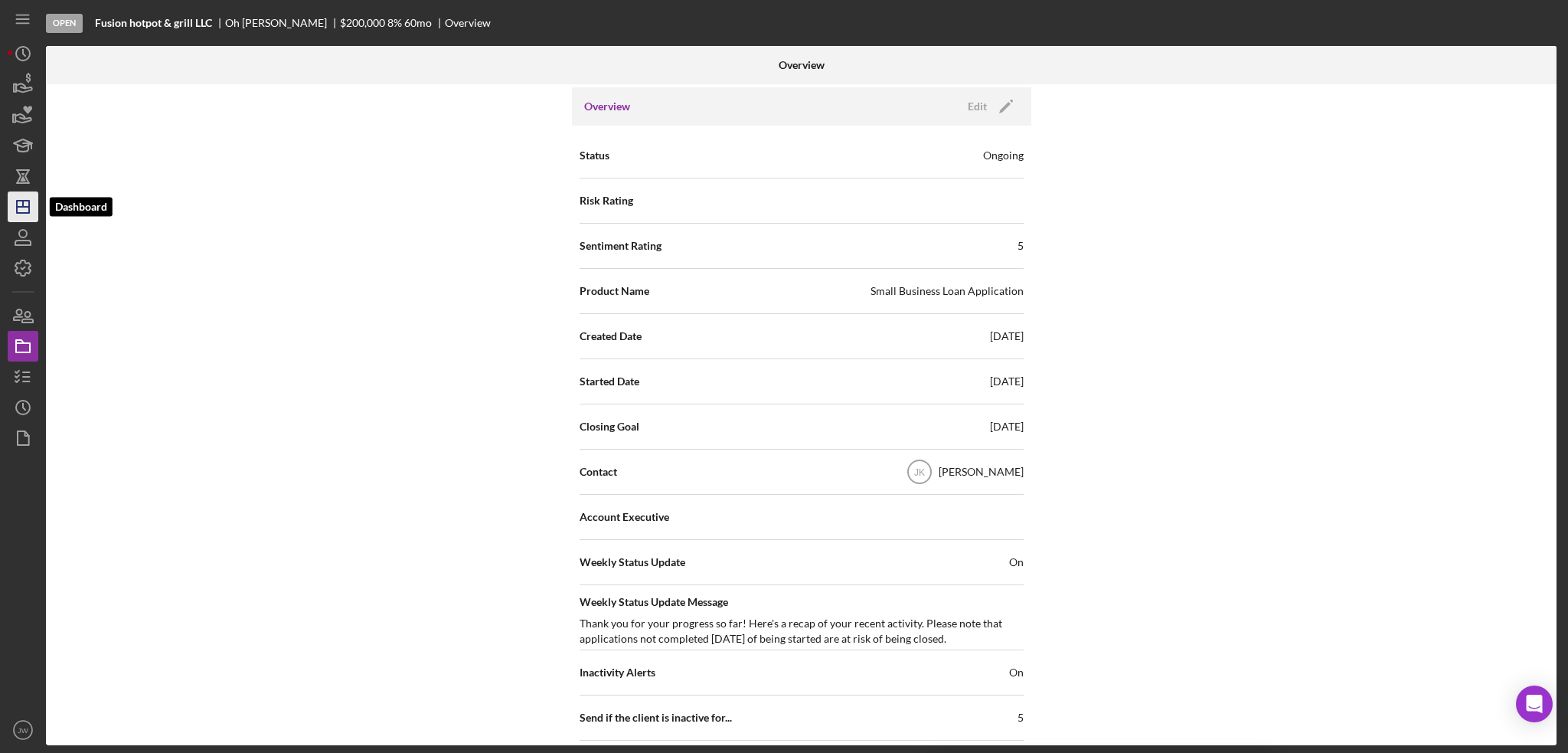
click at [21, 210] on icon "Icon/Dashboard" at bounding box center [23, 207] width 38 height 38
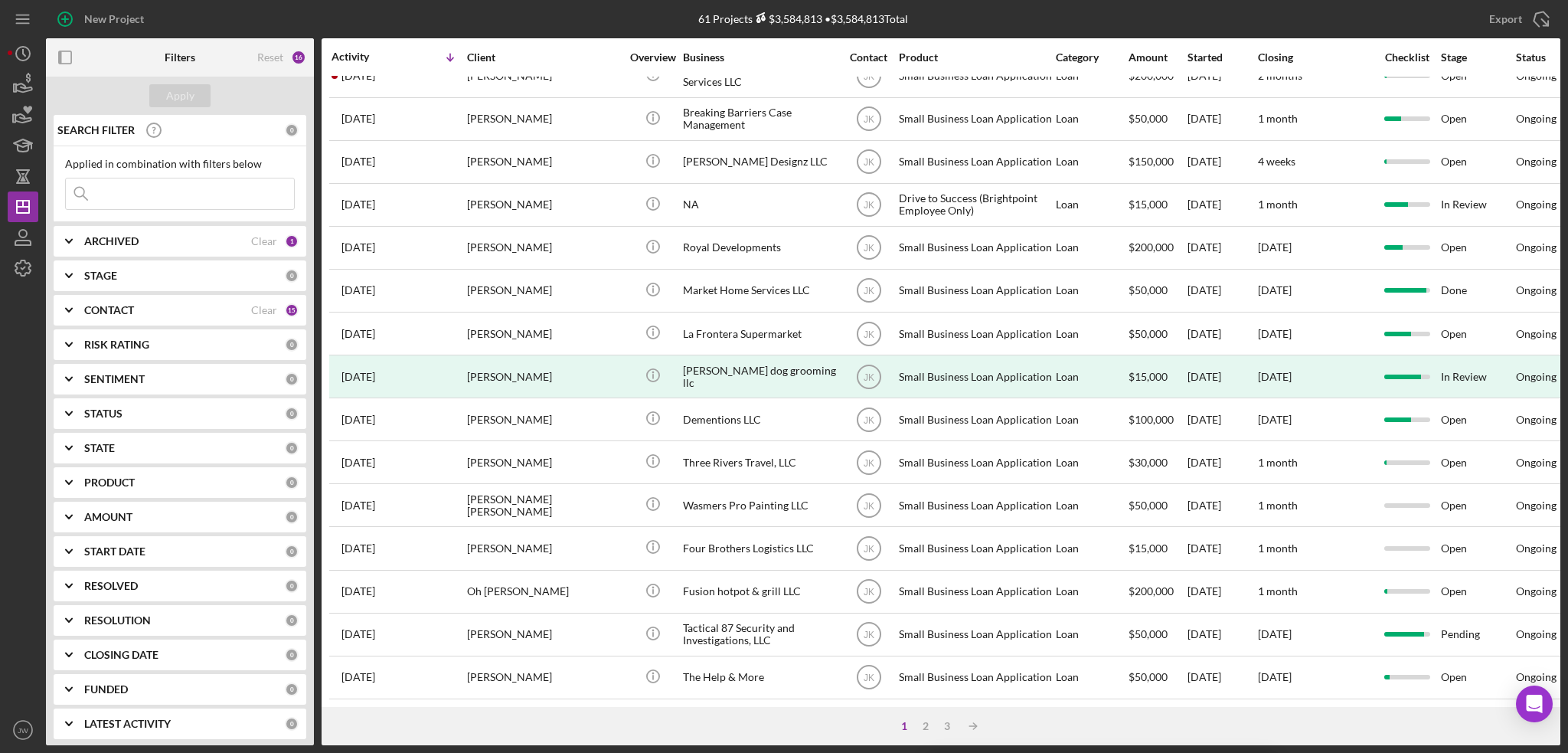
scroll to position [462, 0]
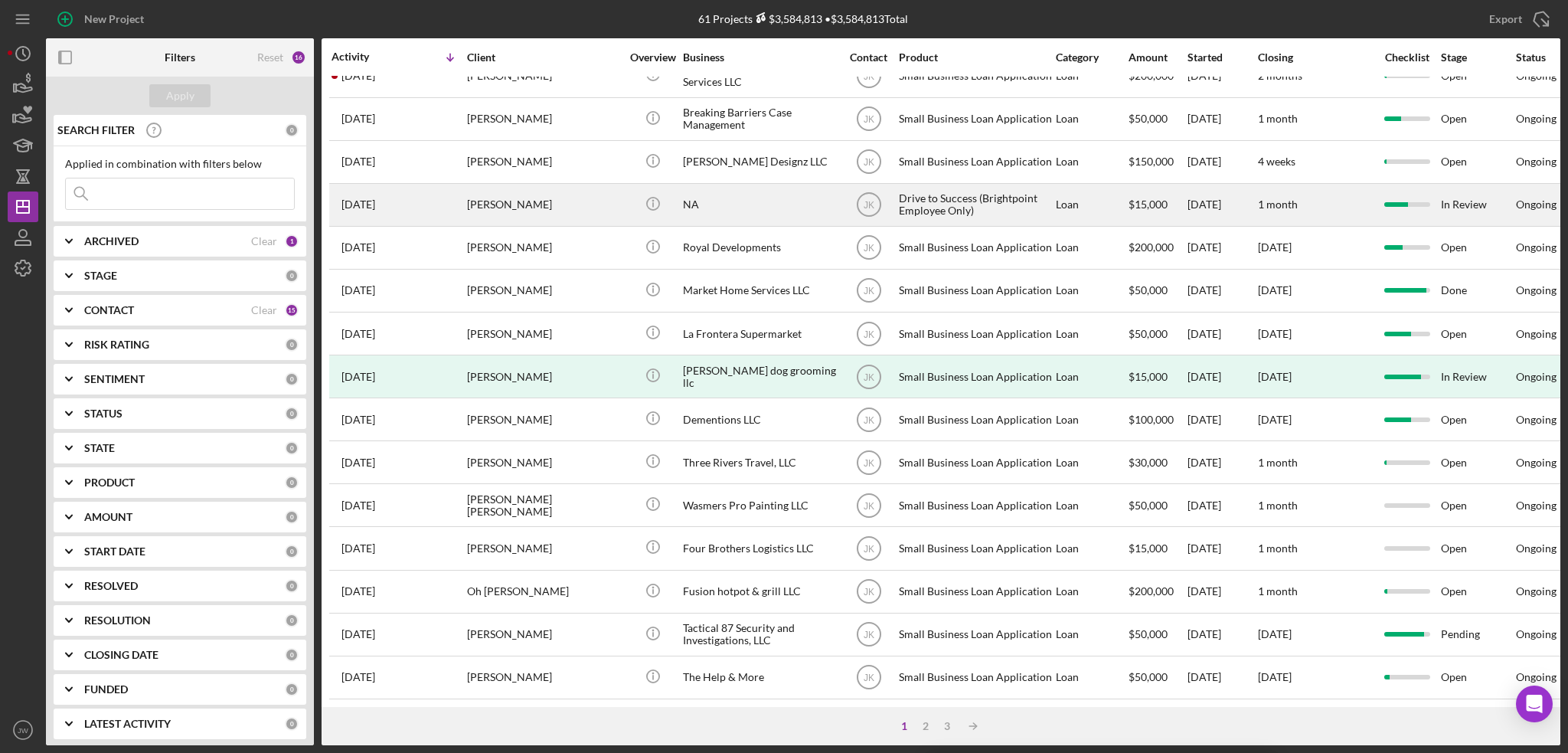
click at [766, 192] on div "NA" at bounding box center [759, 204] width 153 height 41
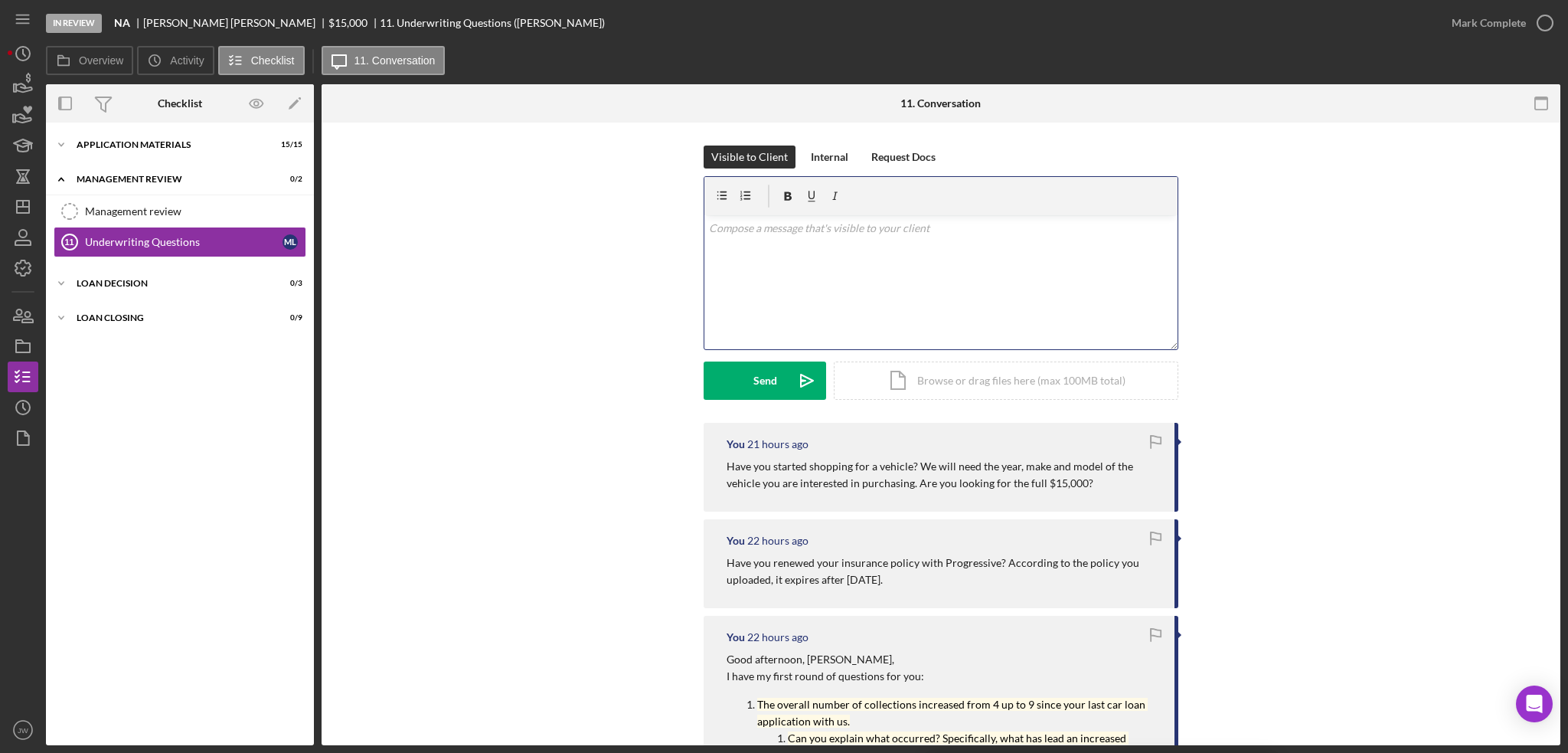
click at [913, 304] on div "v Color teal Color pink Remove color Add row above Add row below Add column bef…" at bounding box center [941, 282] width 473 height 134
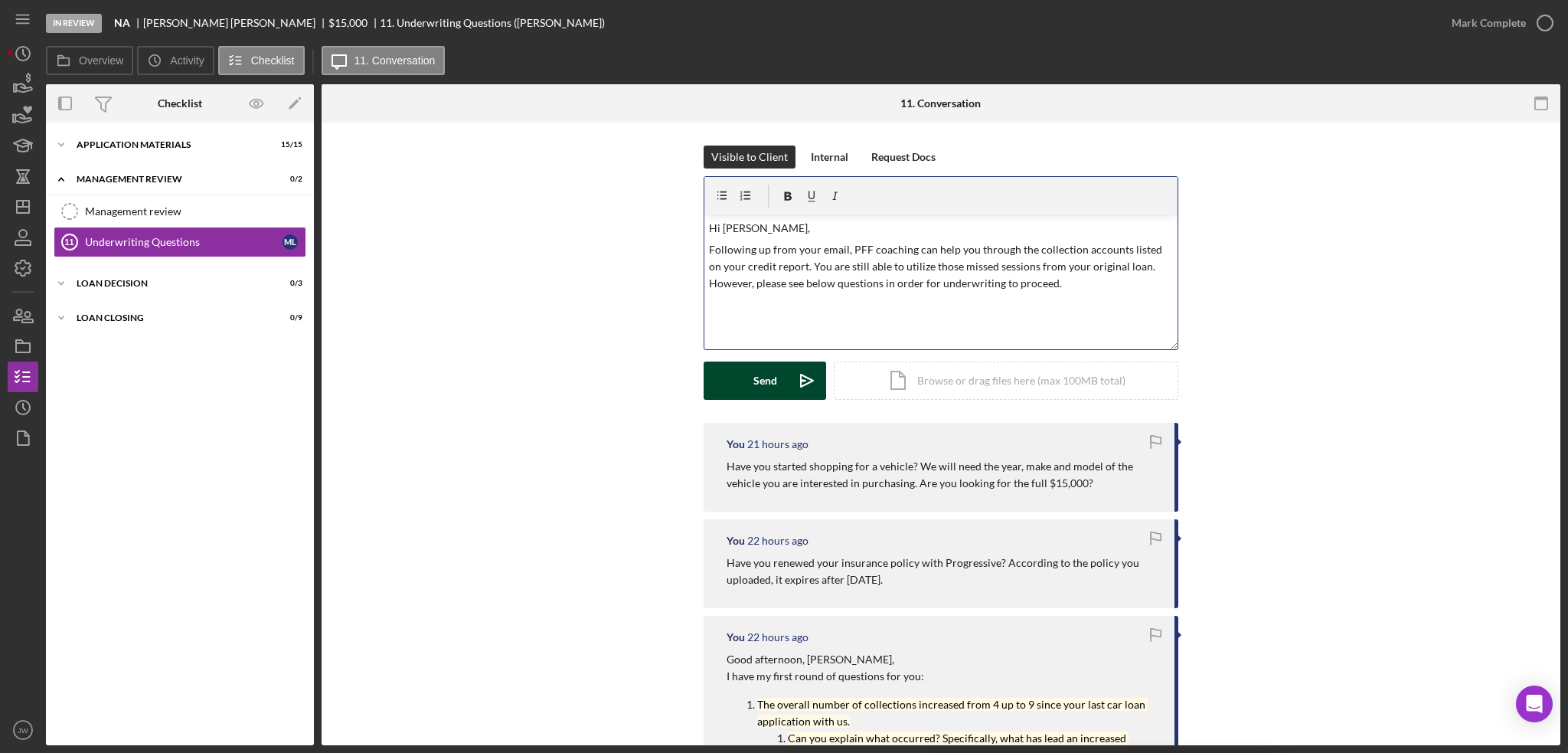
click at [763, 379] on div "Send" at bounding box center [766, 380] width 24 height 38
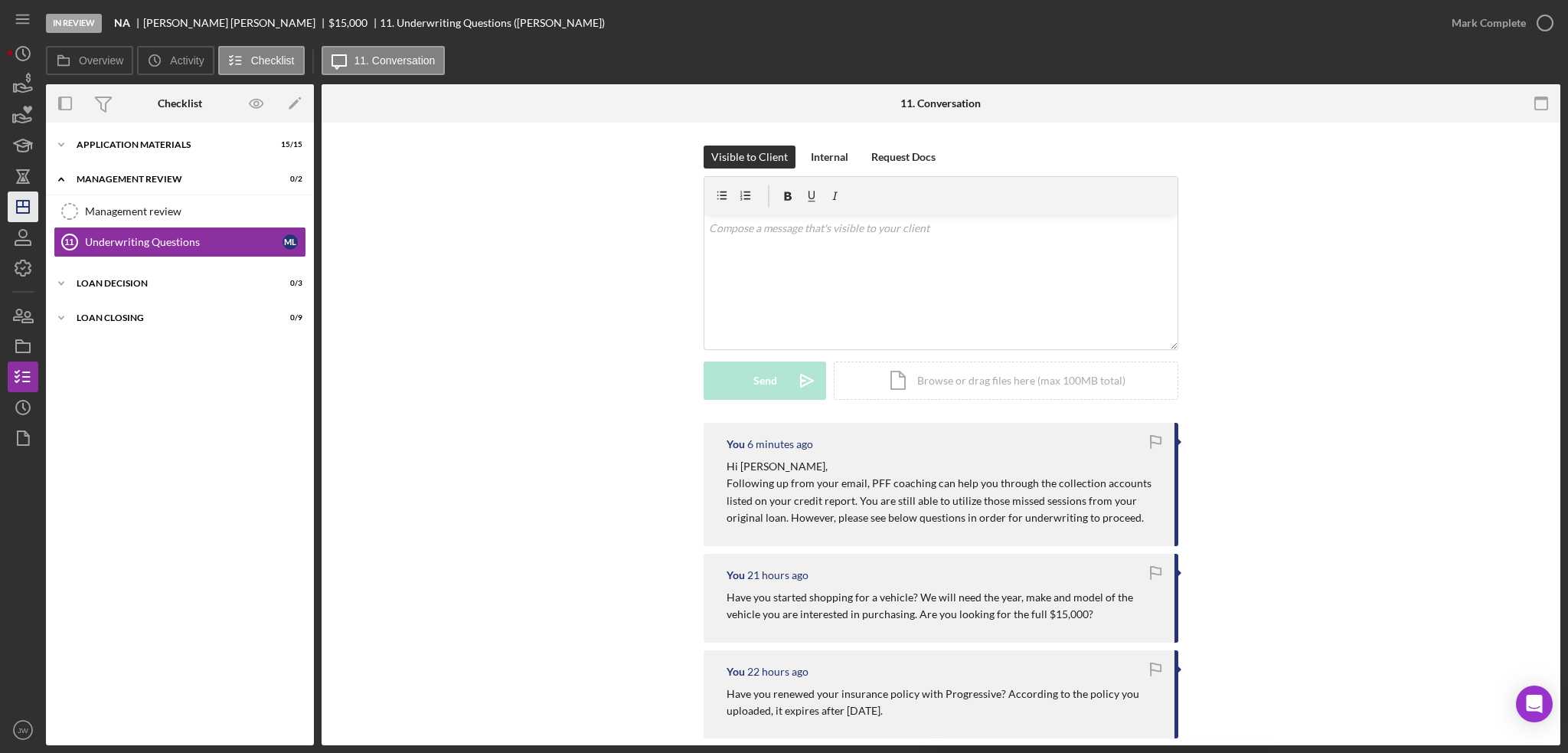
click at [25, 215] on icon "Icon/Dashboard" at bounding box center [23, 207] width 38 height 38
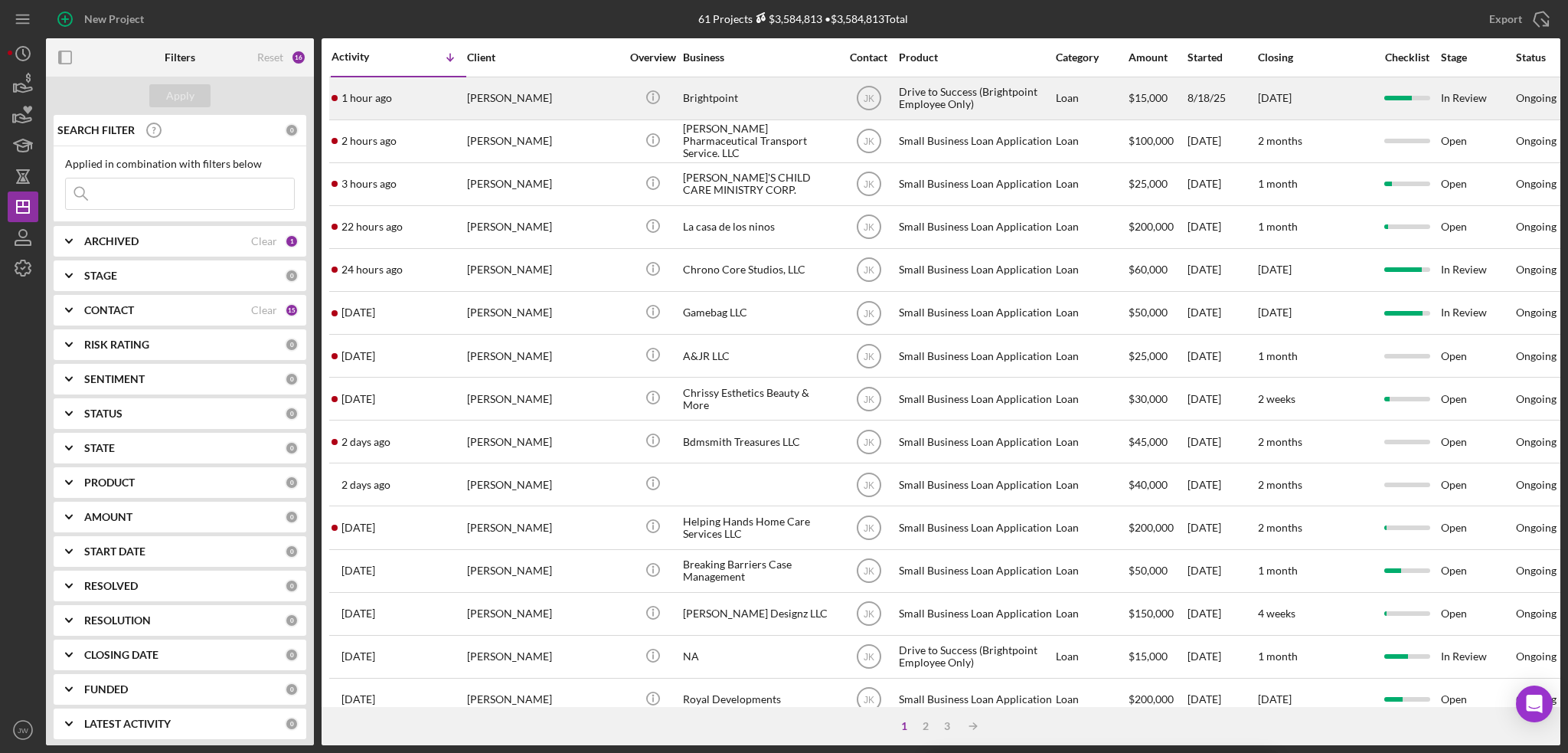
click at [729, 96] on div "Brightpoint" at bounding box center [759, 98] width 153 height 41
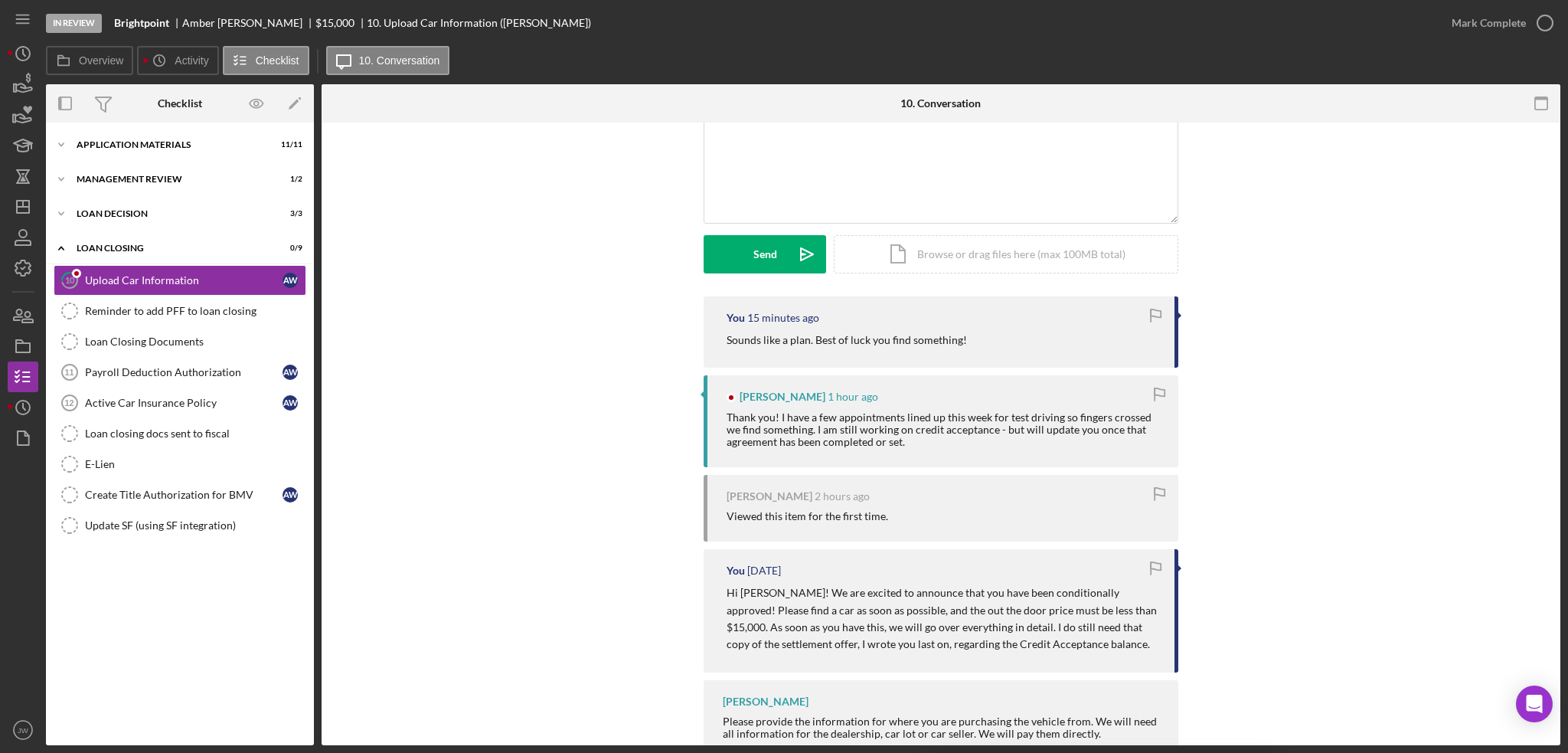
scroll to position [153, 0]
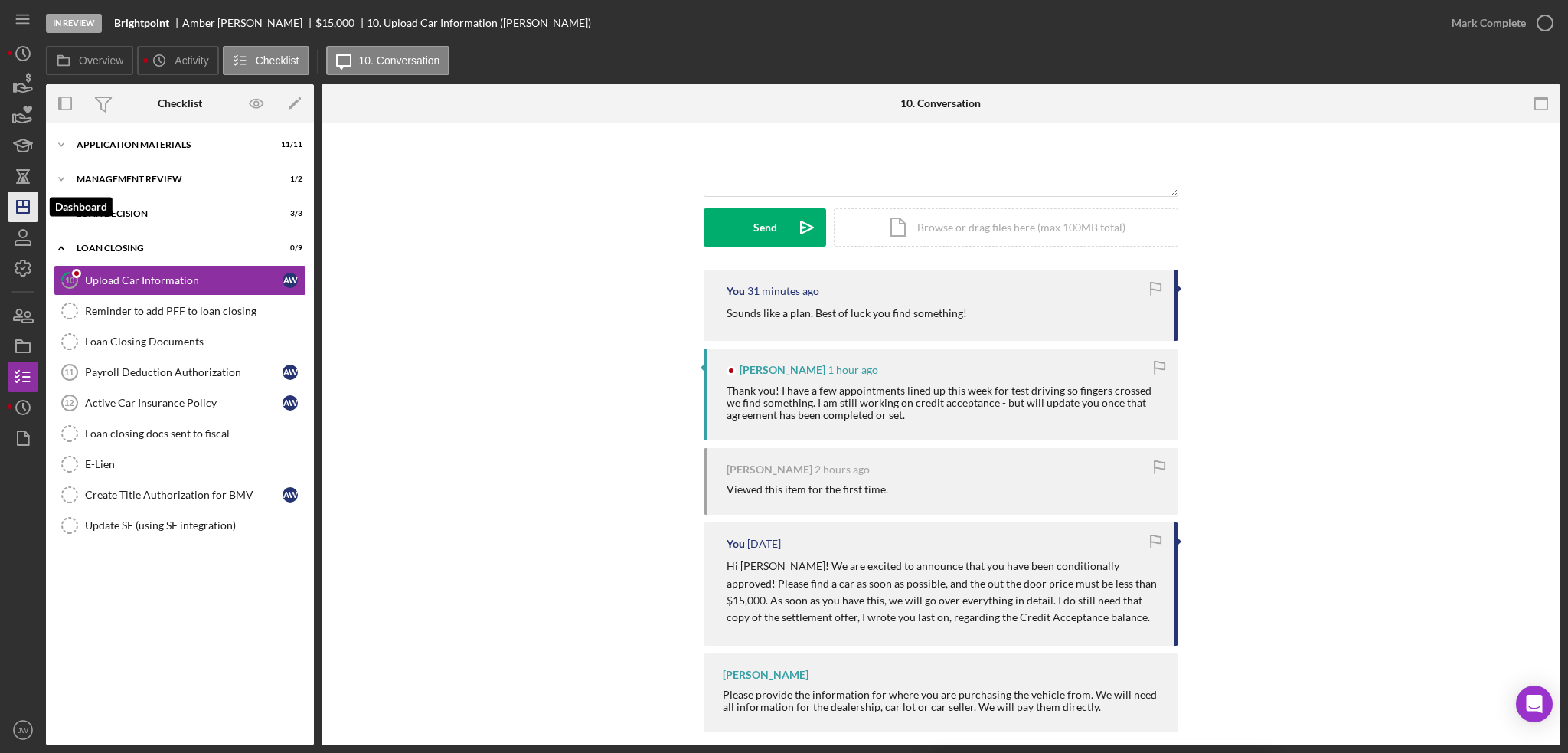
click at [15, 205] on icon "Icon/Dashboard" at bounding box center [23, 207] width 38 height 38
